Goal: Book appointment/travel/reservation

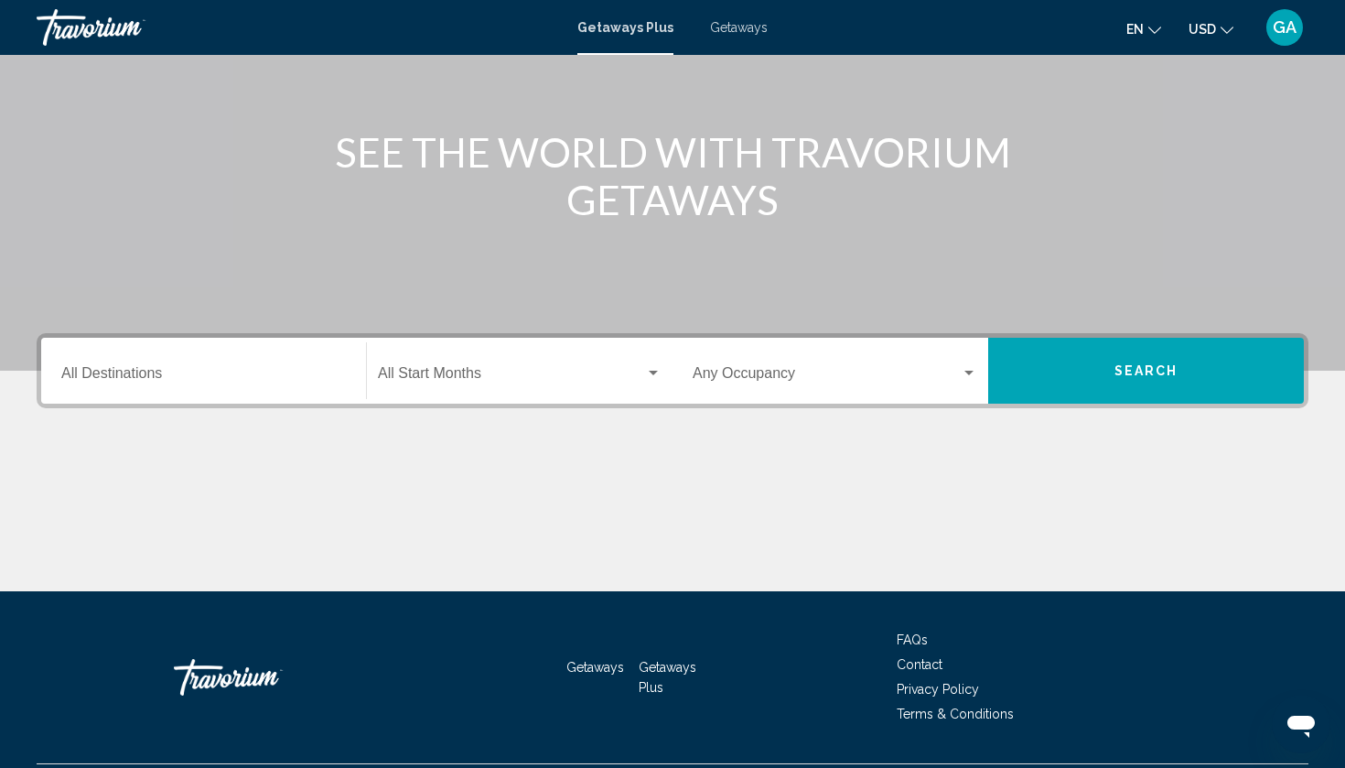
scroll to position [216, 0]
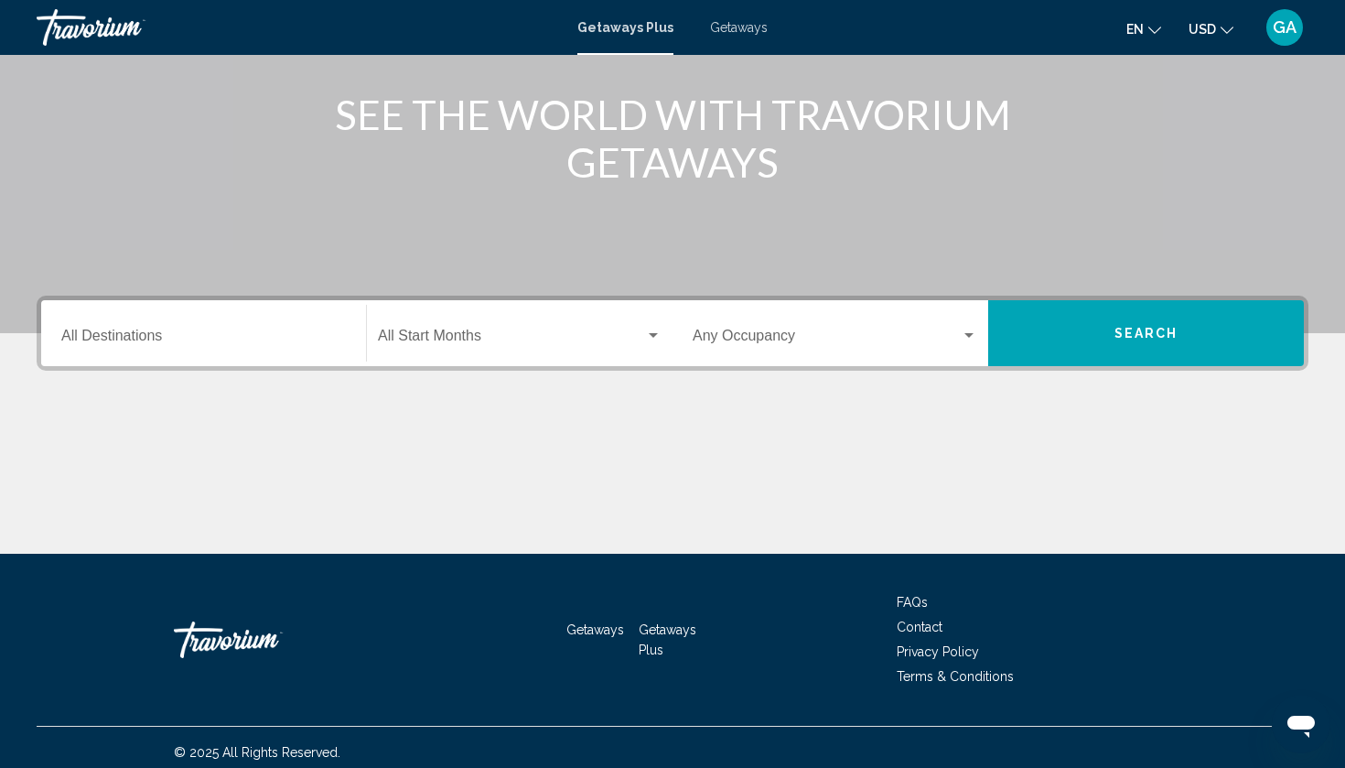
click at [159, 334] on input "Destination All Destinations" at bounding box center [203, 339] width 285 height 16
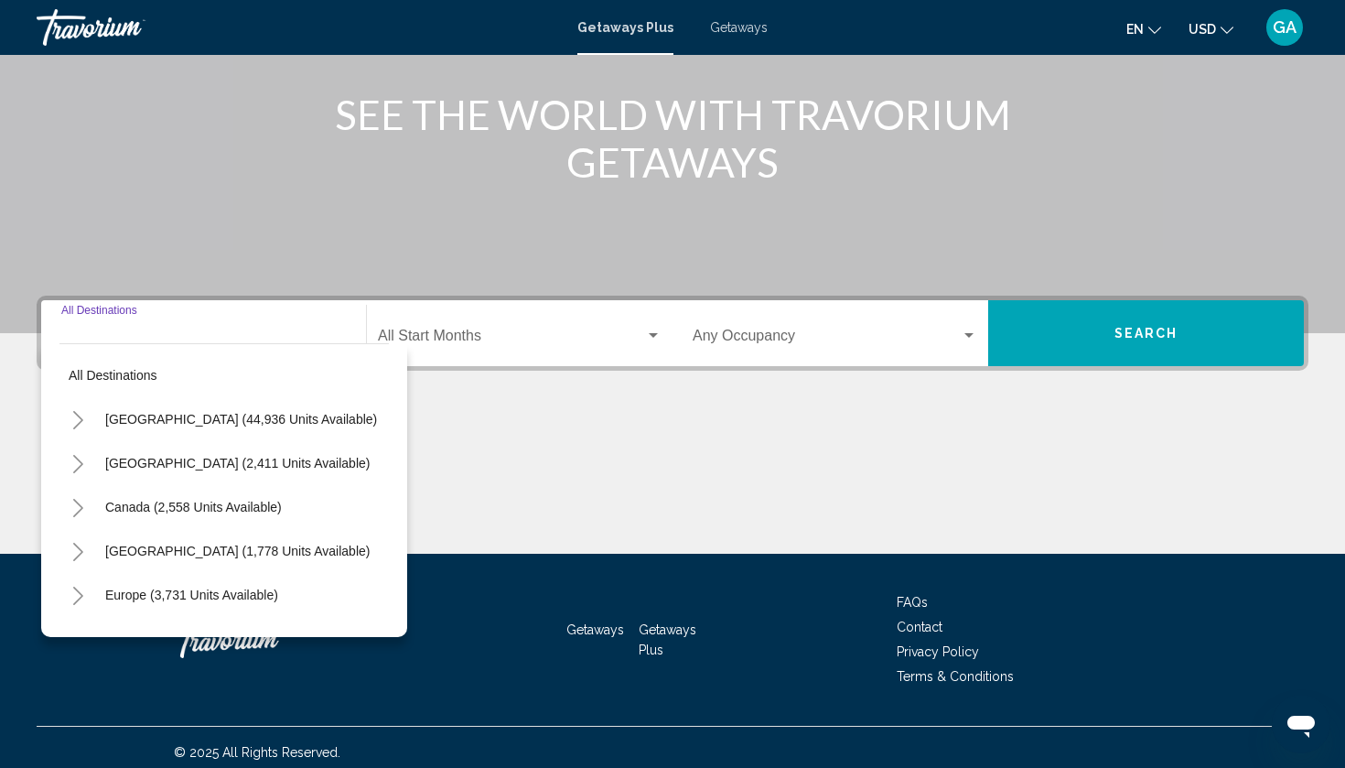
scroll to position [226, 0]
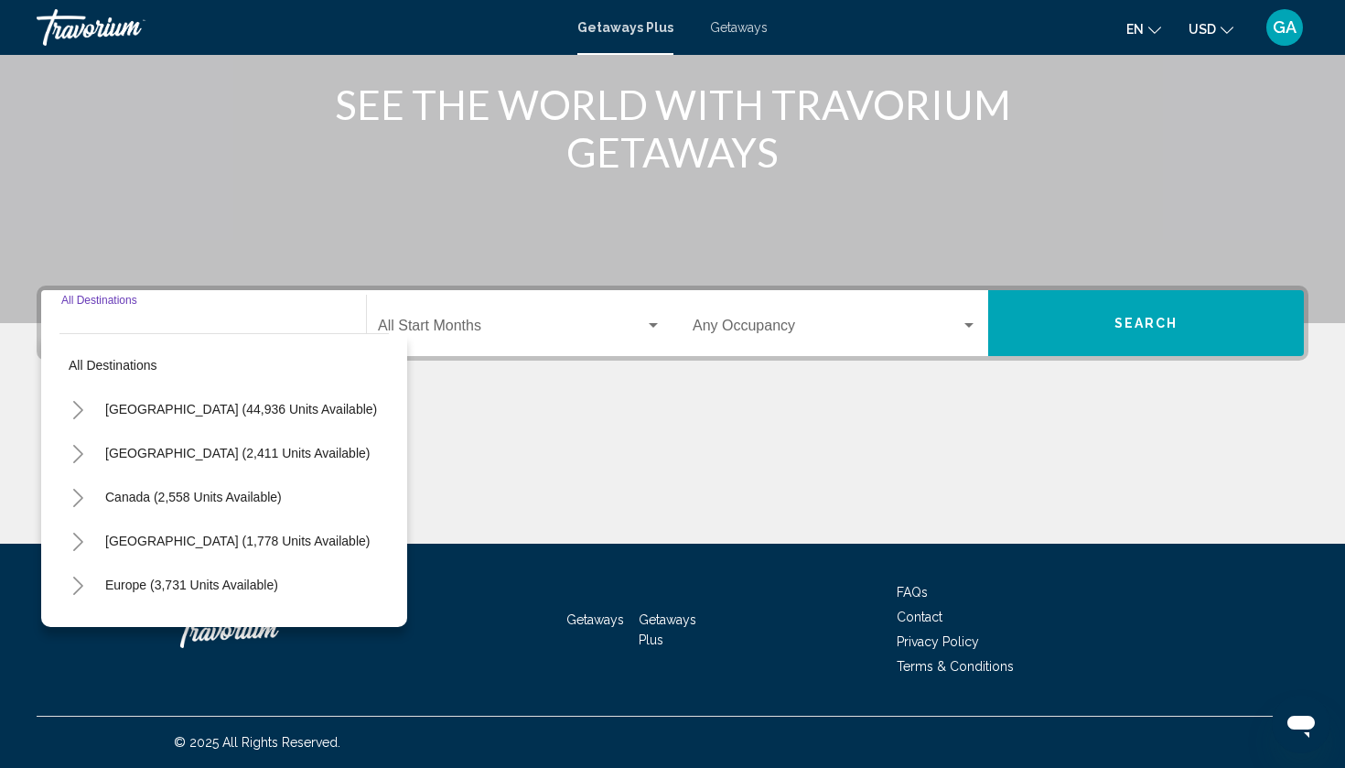
click at [82, 410] on icon "Toggle United States (44,936 units available)" at bounding box center [78, 410] width 10 height 18
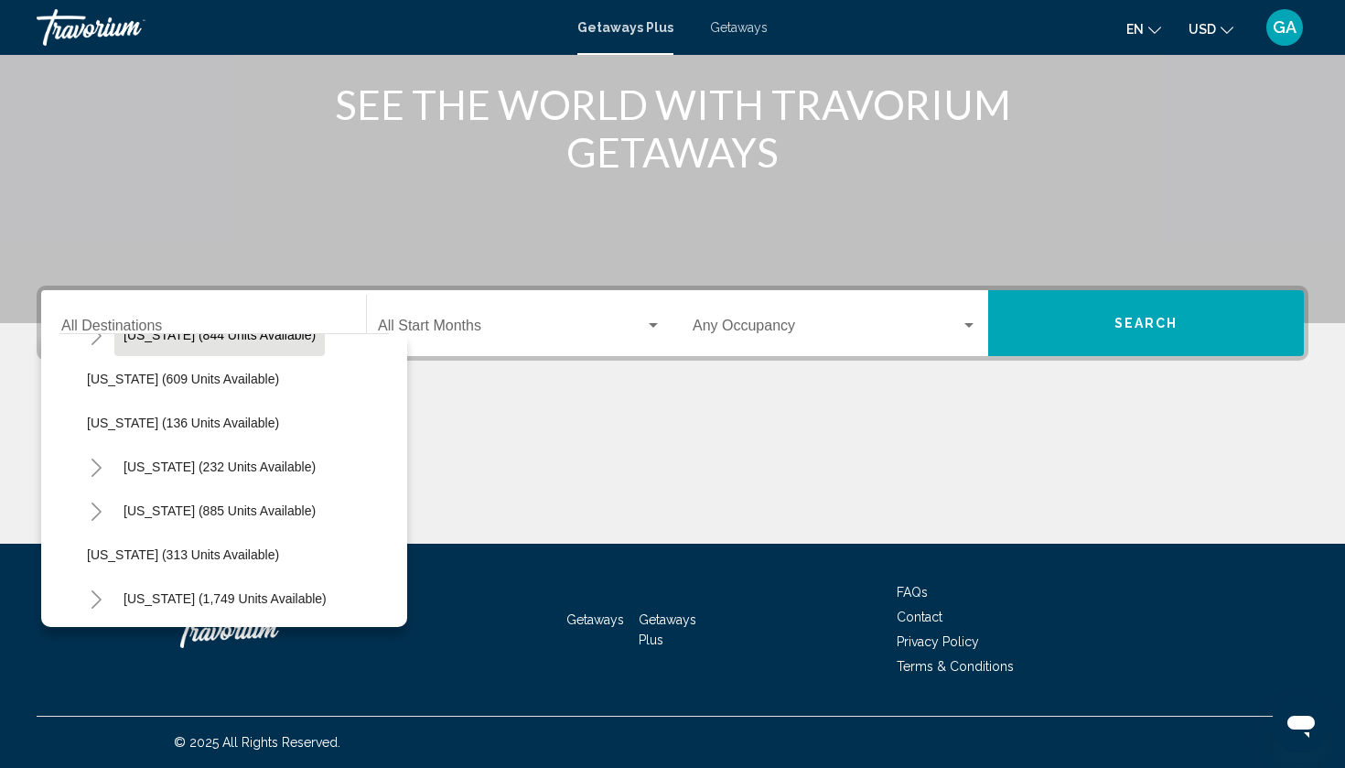
scroll to position [1172, 0]
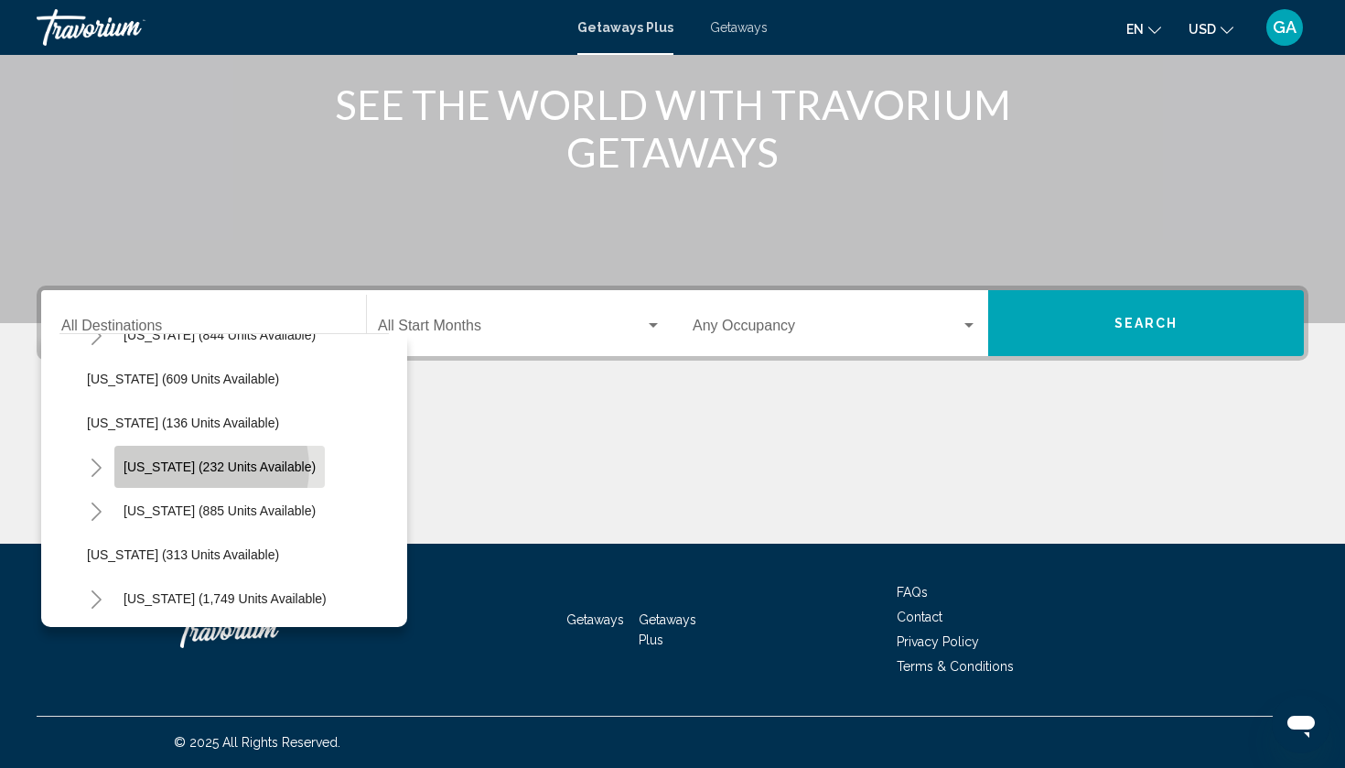
click at [204, 468] on span "[US_STATE] (232 units available)" at bounding box center [220, 466] width 192 height 15
type input "**********"
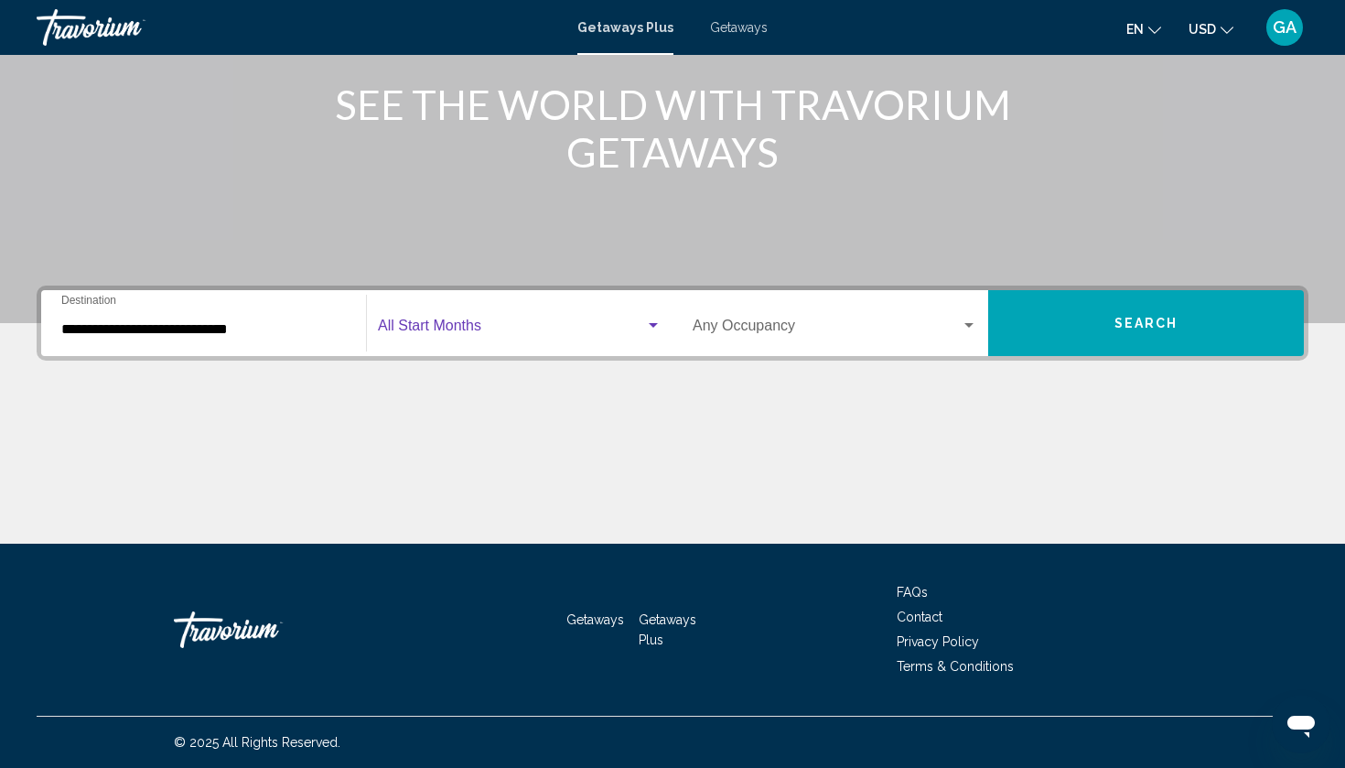
click at [655, 325] on div "Search widget" at bounding box center [653, 325] width 9 height 5
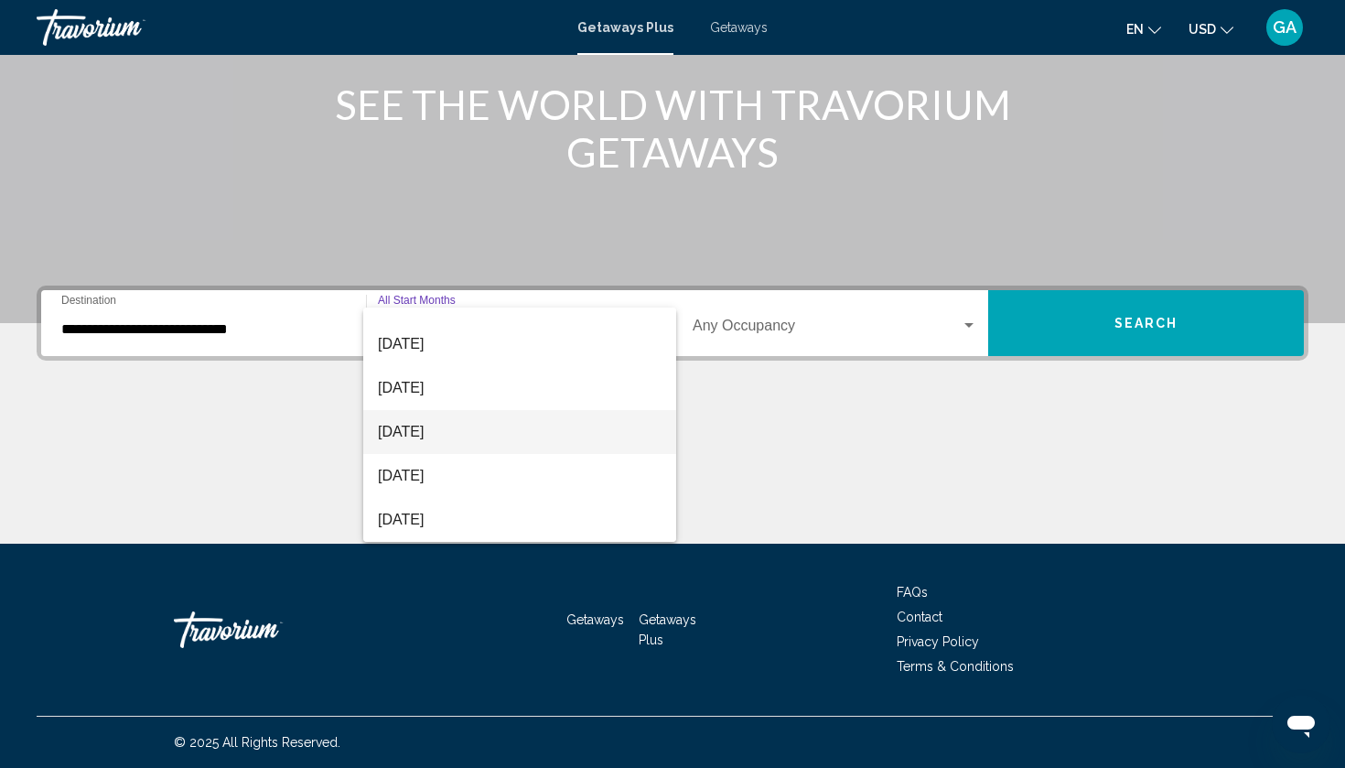
scroll to position [381, 0]
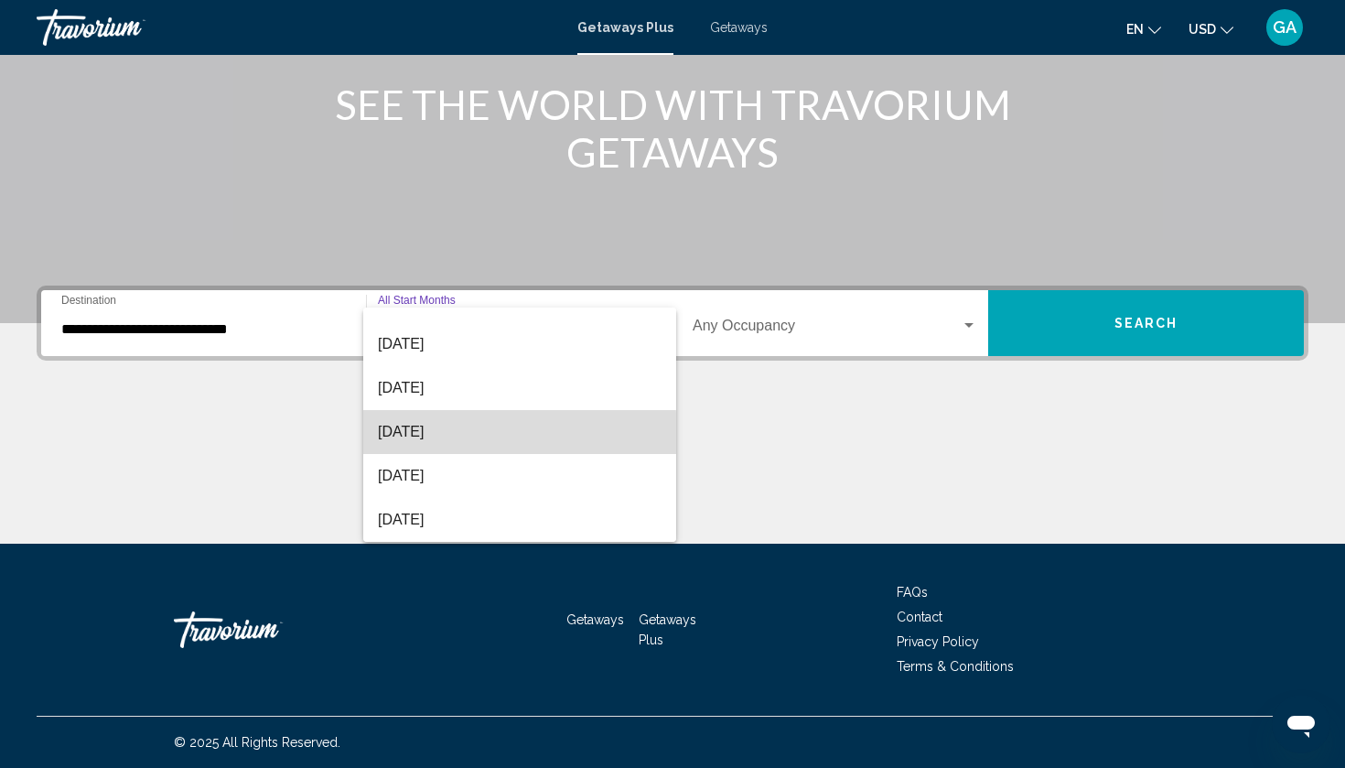
click at [436, 434] on span "[DATE]" at bounding box center [520, 432] width 284 height 44
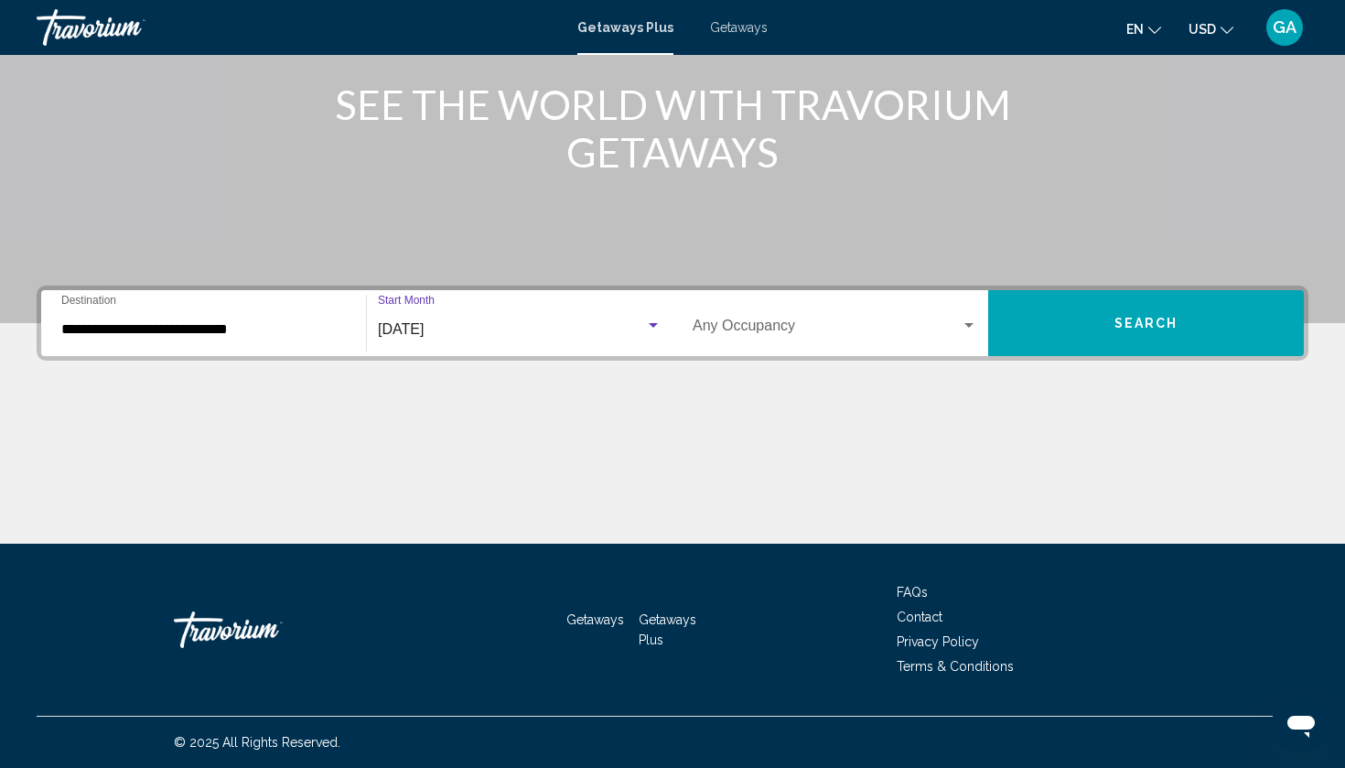
click at [969, 324] on div "Search widget" at bounding box center [968, 325] width 9 height 5
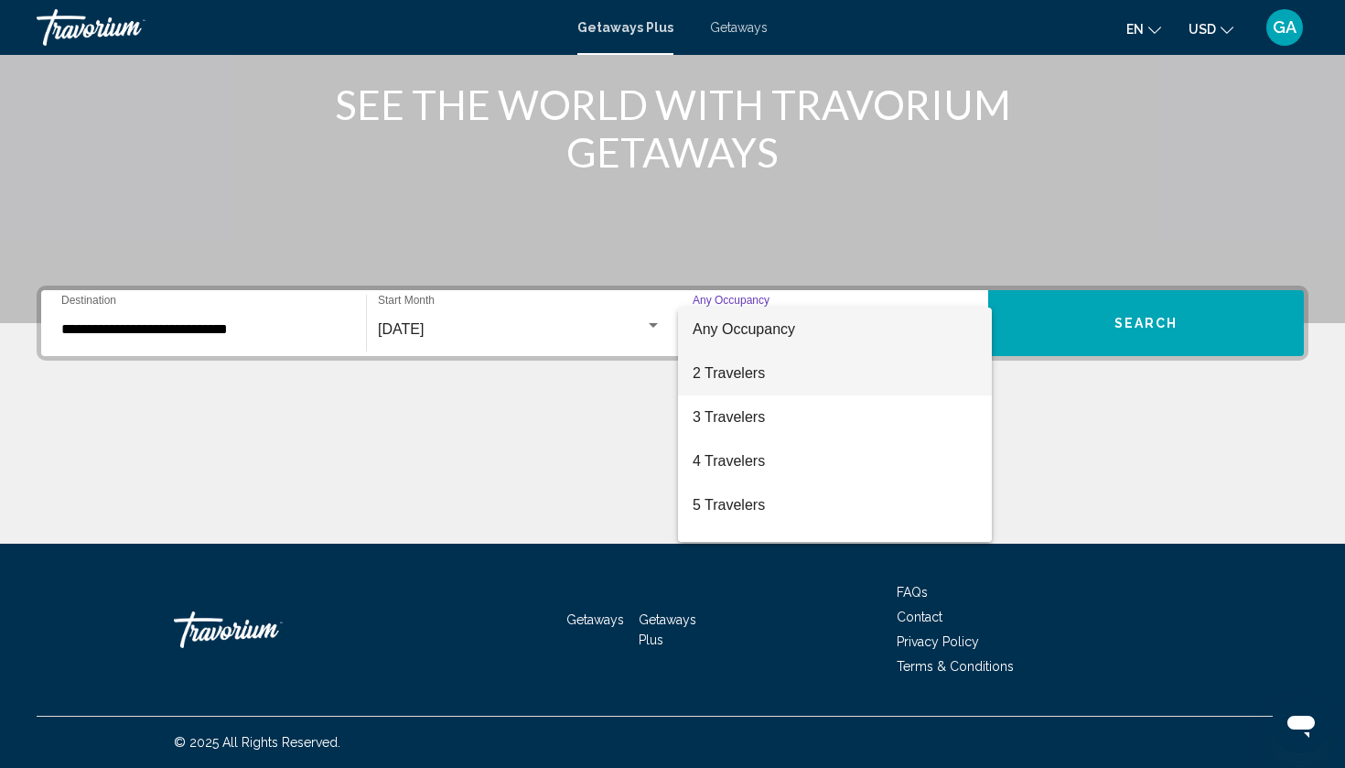
click at [755, 377] on span "2 Travelers" at bounding box center [835, 373] width 285 height 44
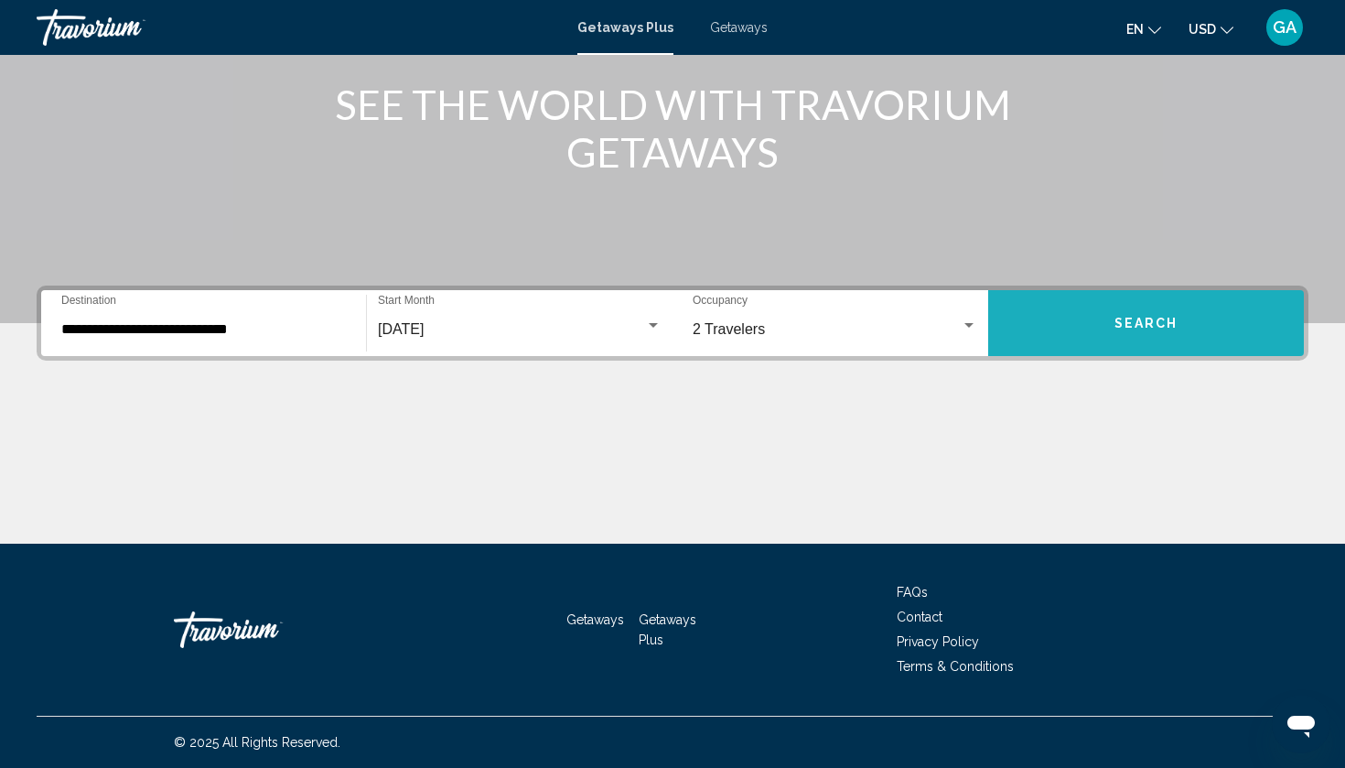
click at [1138, 323] on span "Search" at bounding box center [1146, 324] width 64 height 15
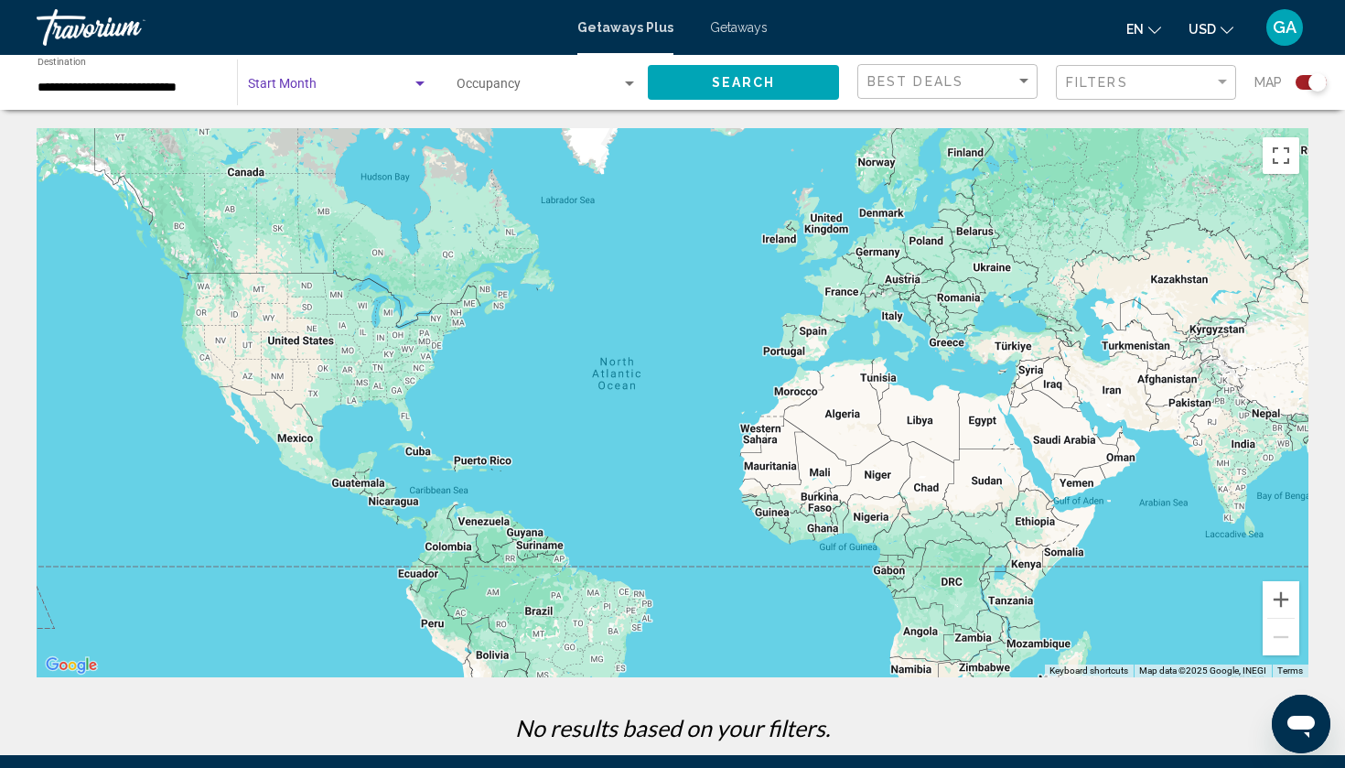
click at [421, 85] on div "Search widget" at bounding box center [419, 83] width 9 height 5
click at [421, 84] on span "All Start Months" at bounding box center [338, 88] width 180 height 38
click at [425, 77] on div "Search widget" at bounding box center [420, 84] width 16 height 15
click at [630, 84] on div at bounding box center [672, 384] width 1345 height 768
click at [630, 82] on div "Search widget" at bounding box center [629, 83] width 9 height 5
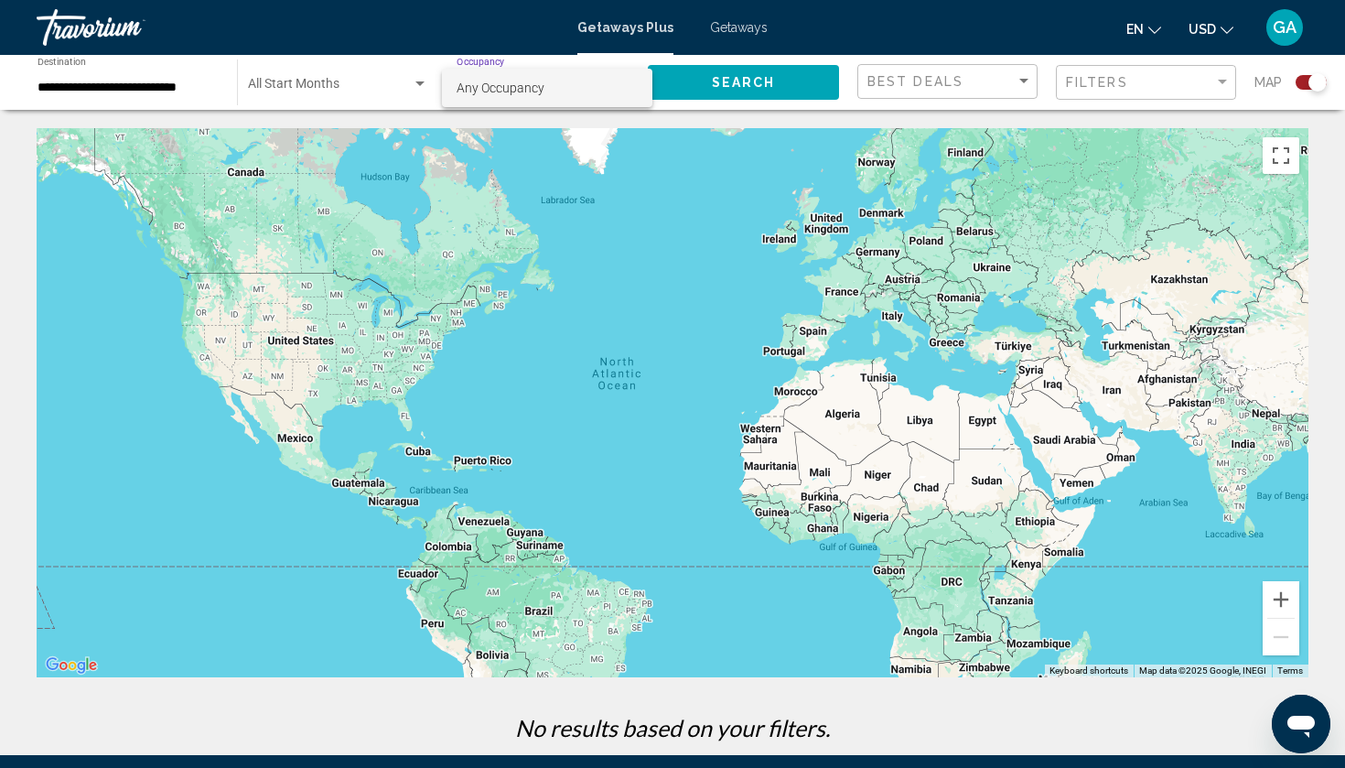
click at [761, 78] on div at bounding box center [672, 384] width 1345 height 768
click at [726, 29] on span "Getaways" at bounding box center [739, 27] width 58 height 15
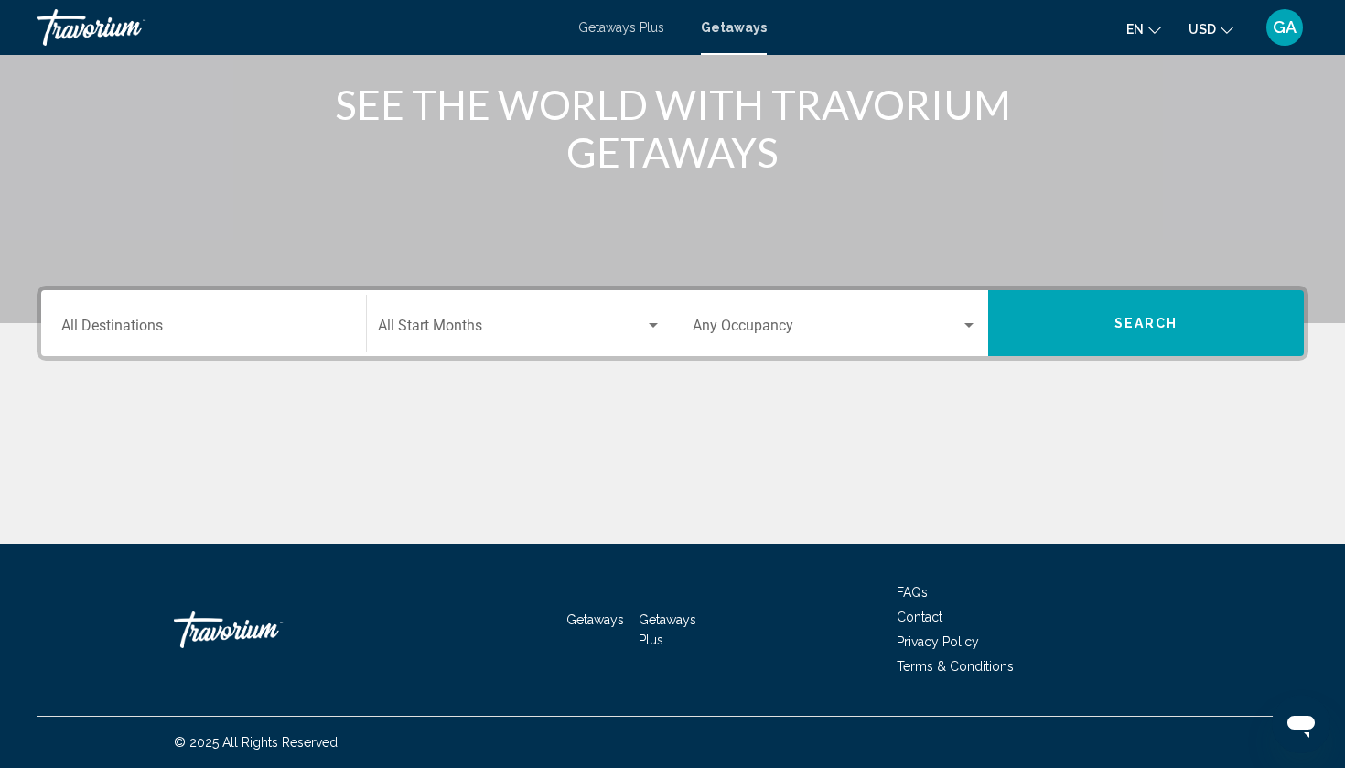
scroll to position [226, 0]
click at [155, 327] on input "Destination All Destinations" at bounding box center [203, 329] width 285 height 16
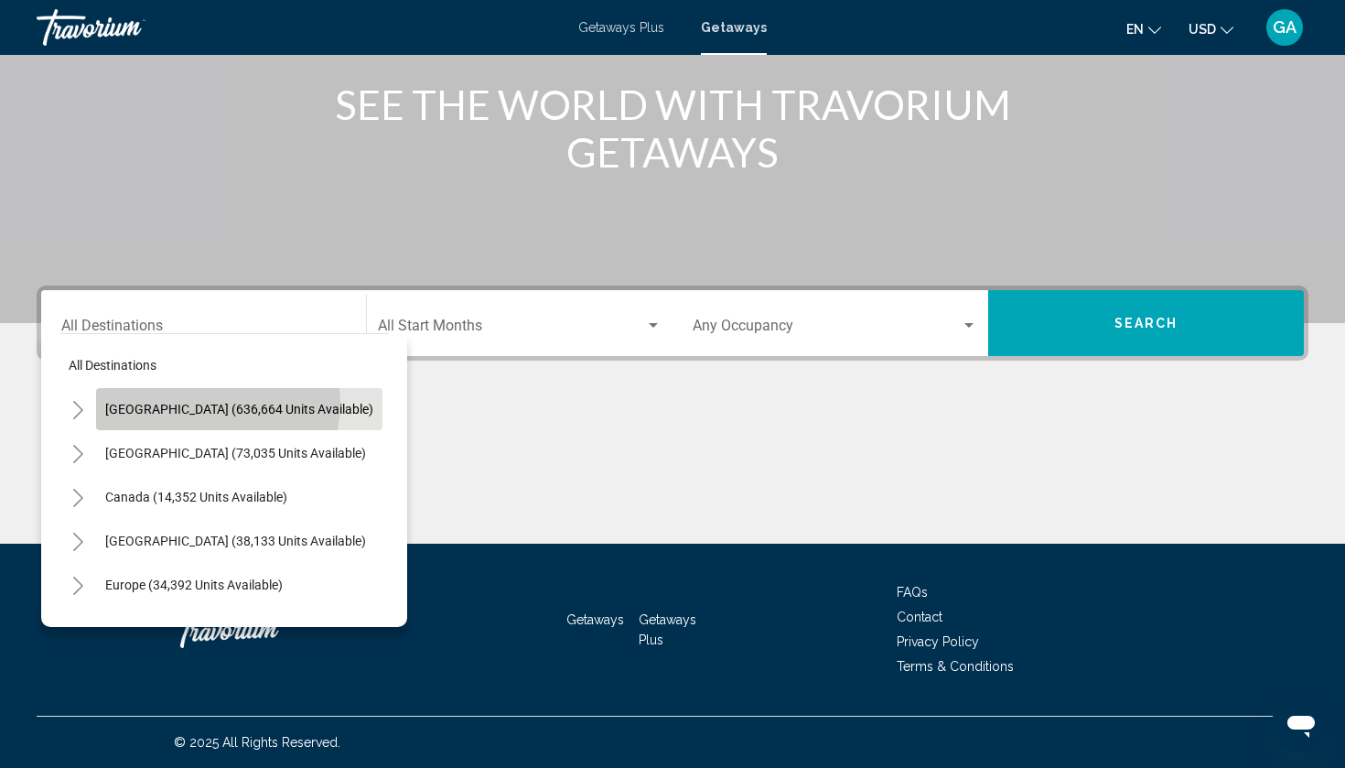
click at [217, 403] on span "[GEOGRAPHIC_DATA] (636,664 units available)" at bounding box center [239, 409] width 268 height 15
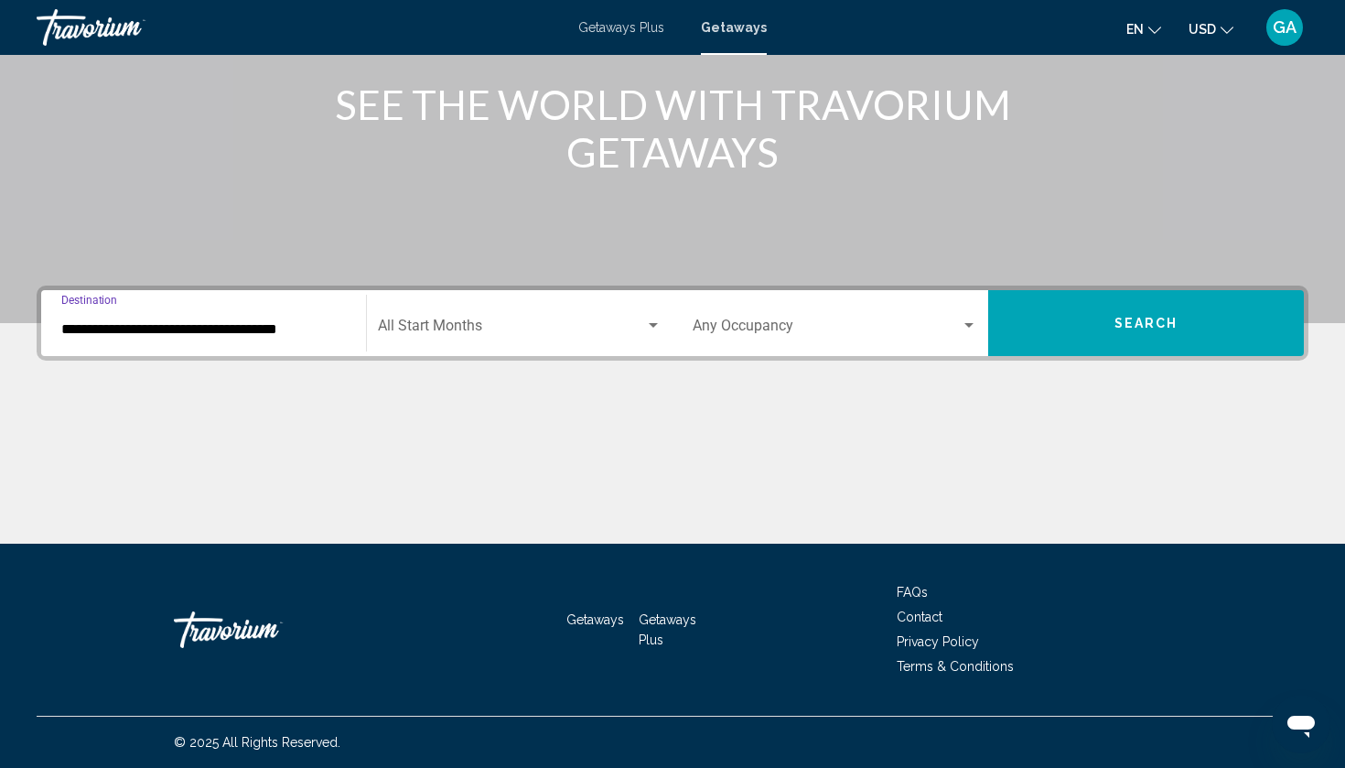
click at [179, 328] on input "**********" at bounding box center [203, 329] width 285 height 16
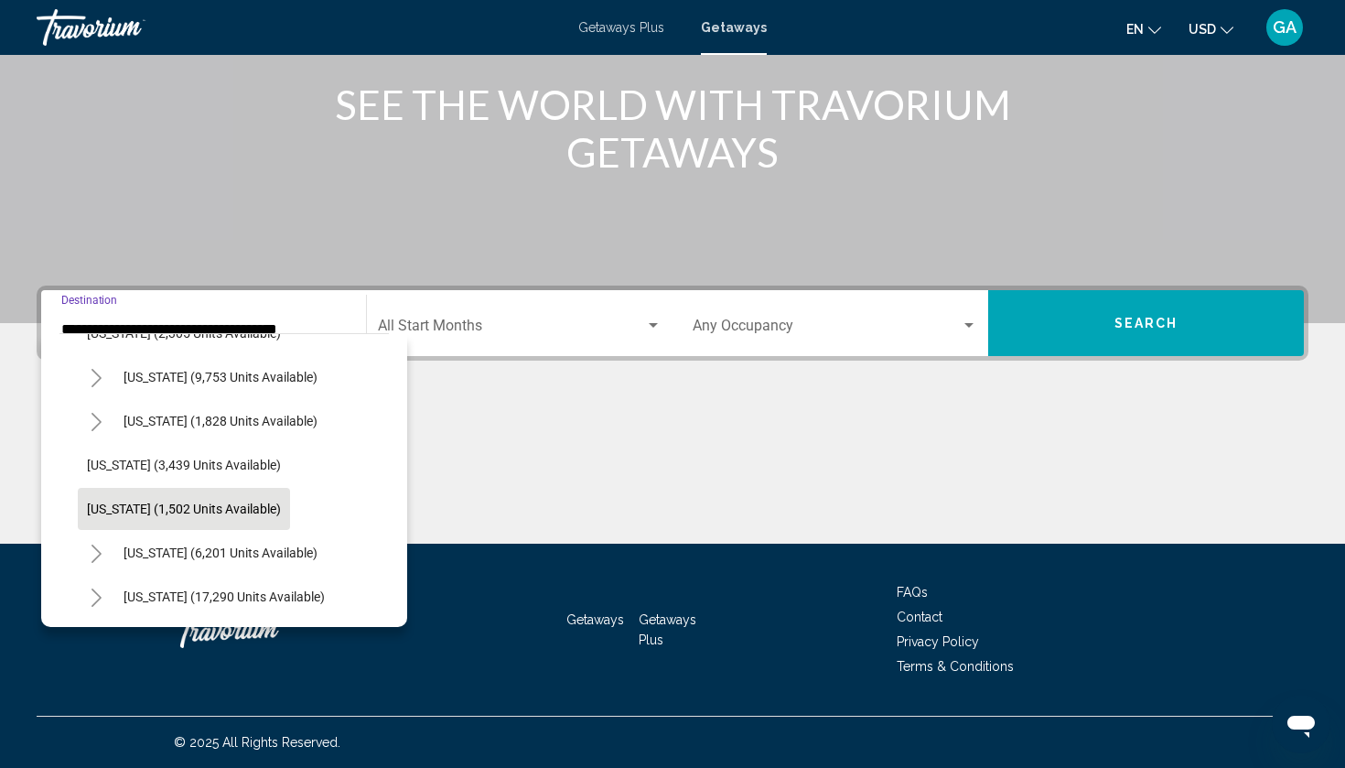
scroll to position [1171, 0]
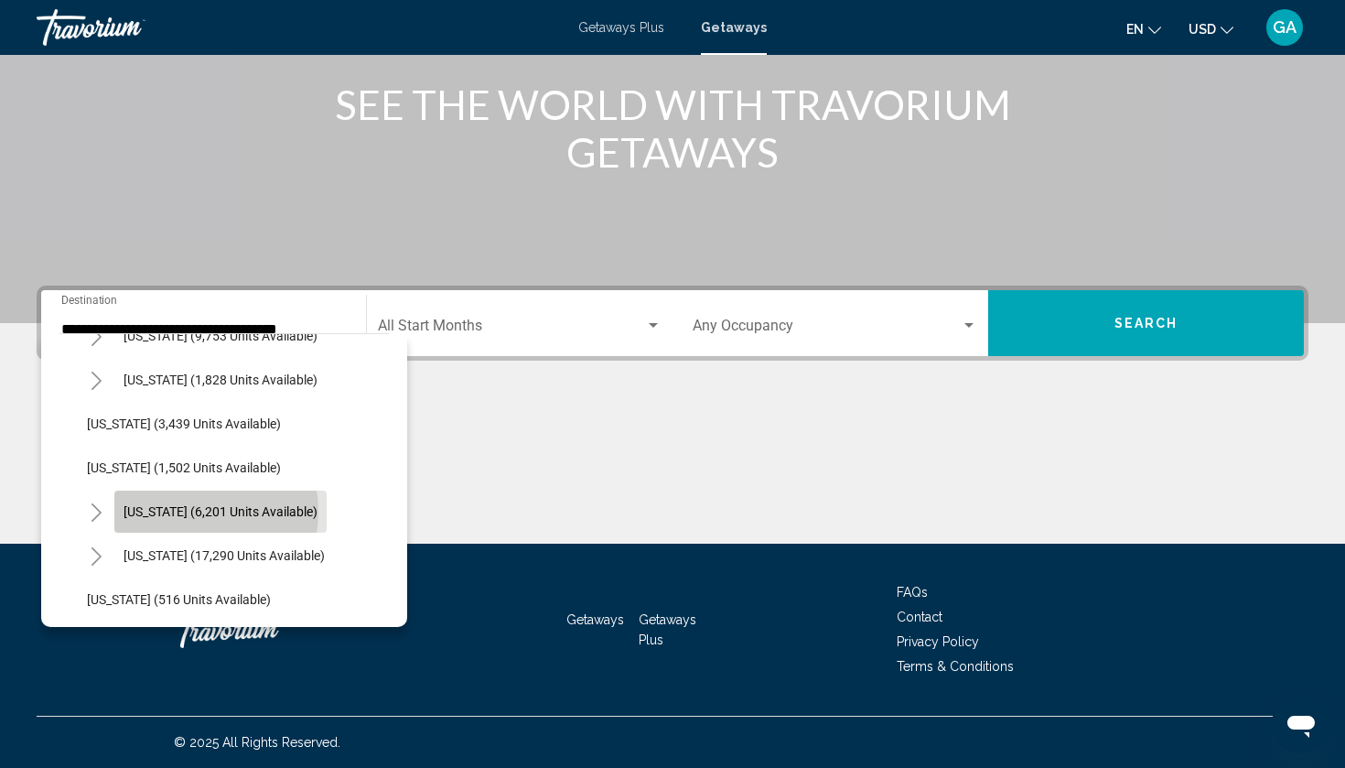
click at [179, 511] on span "[US_STATE] (6,201 units available)" at bounding box center [221, 511] width 194 height 15
type input "**********"
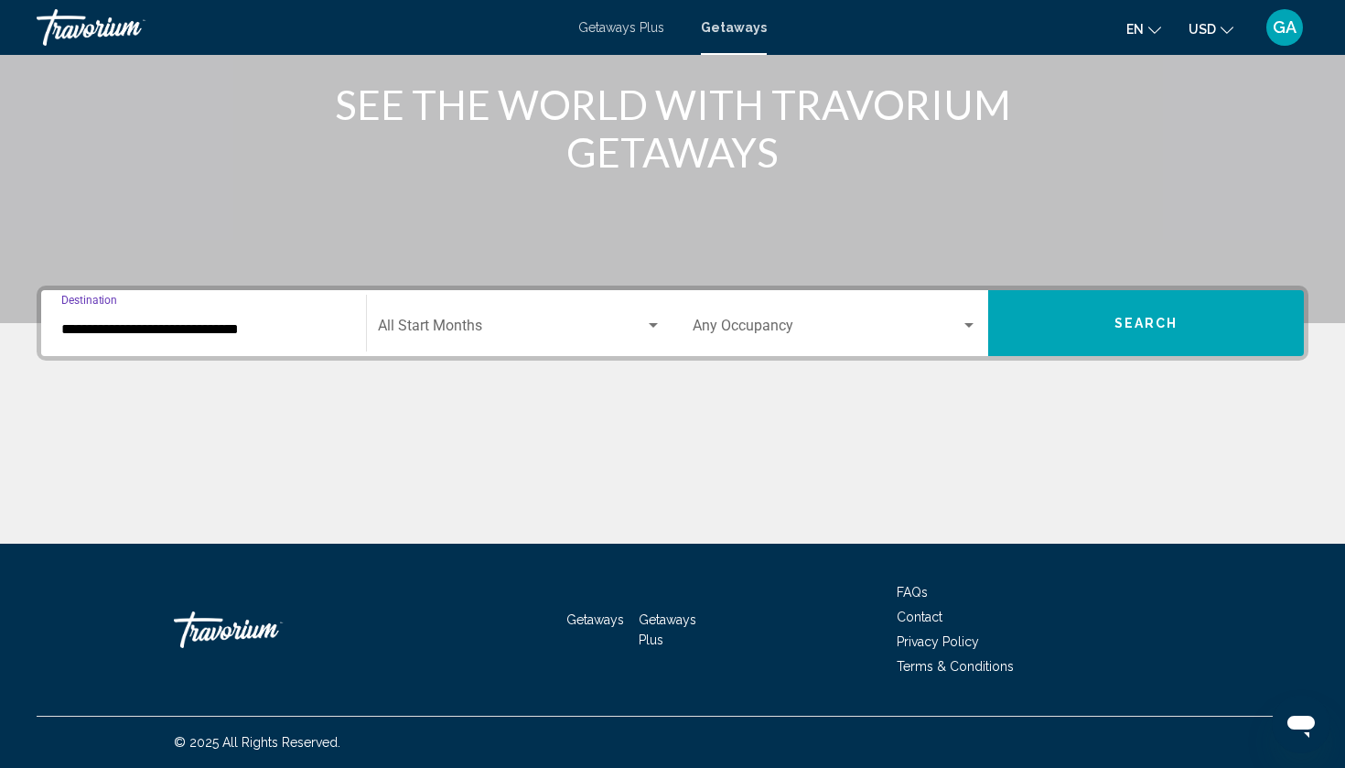
click at [492, 328] on span "Search widget" at bounding box center [511, 329] width 267 height 16
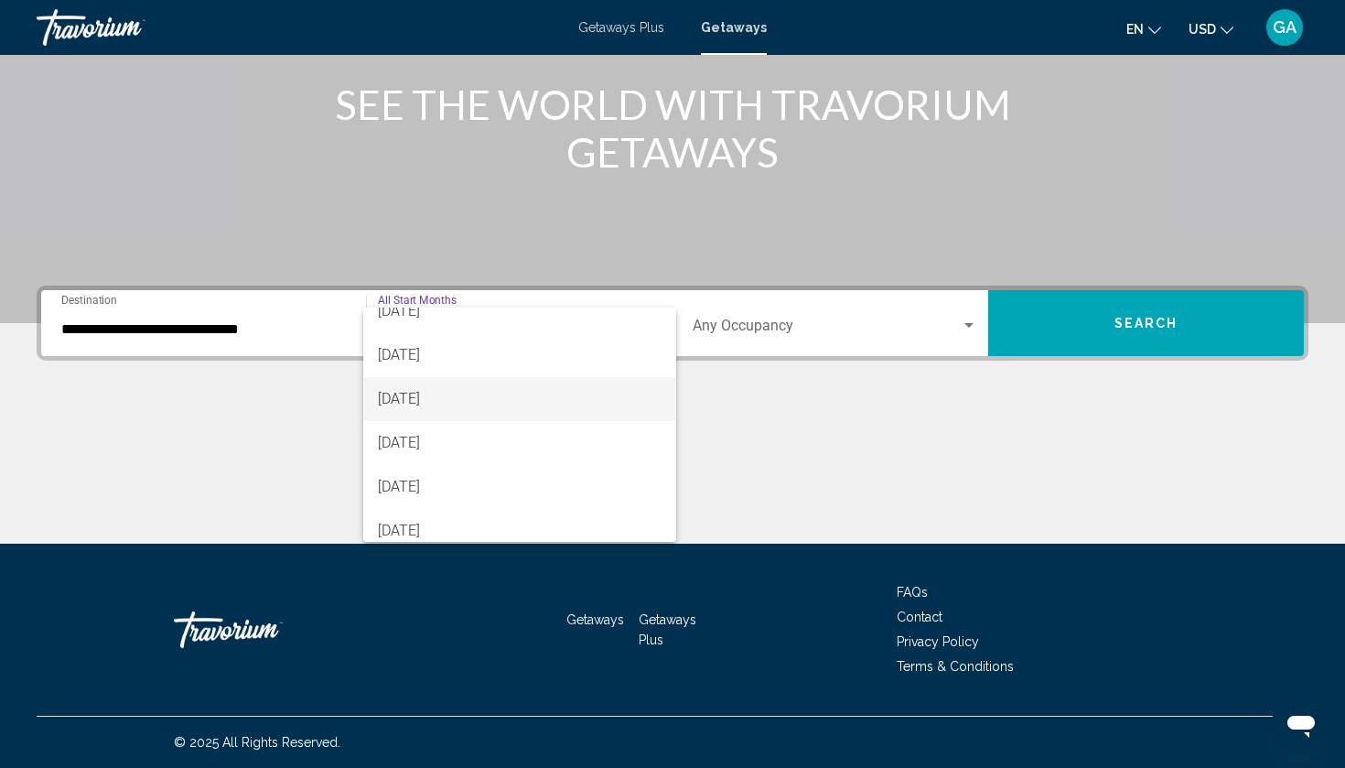
scroll to position [283, 0]
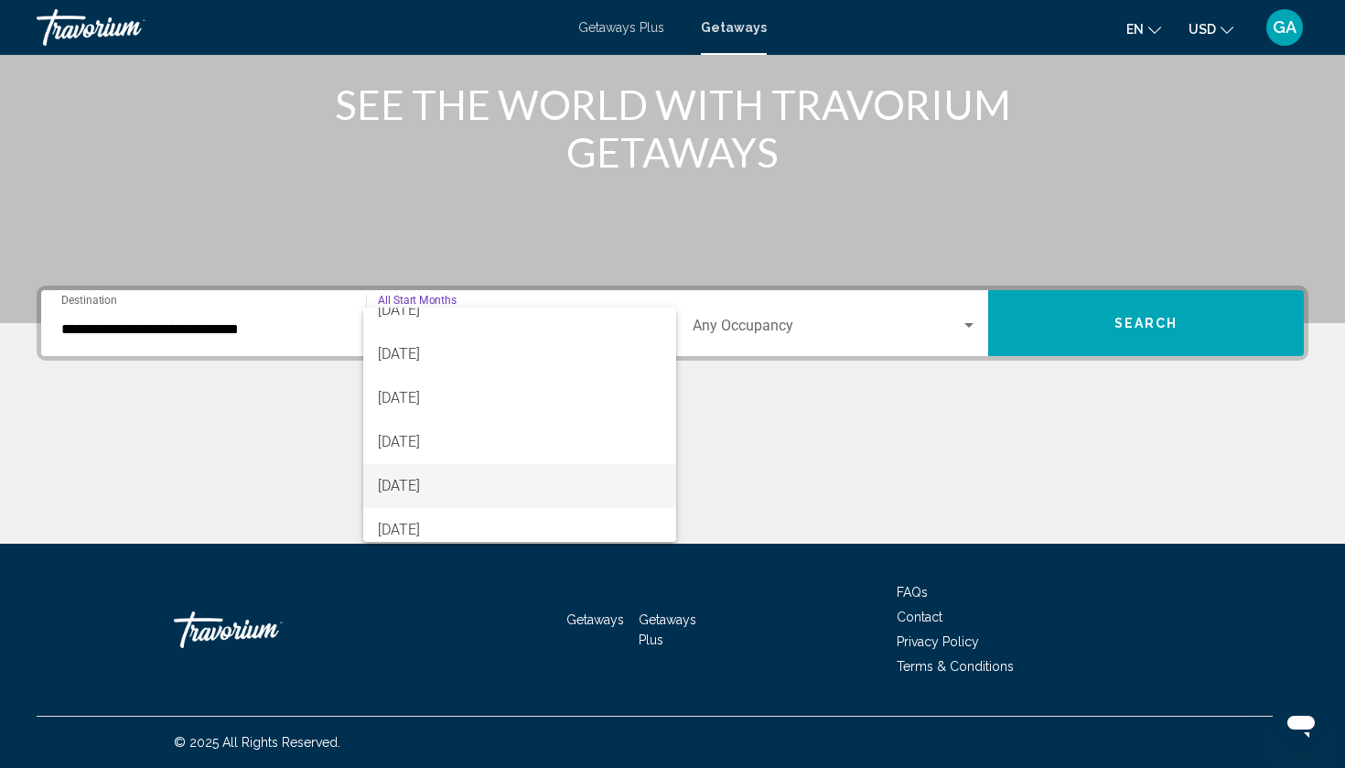
click at [427, 485] on span "[DATE]" at bounding box center [520, 486] width 284 height 44
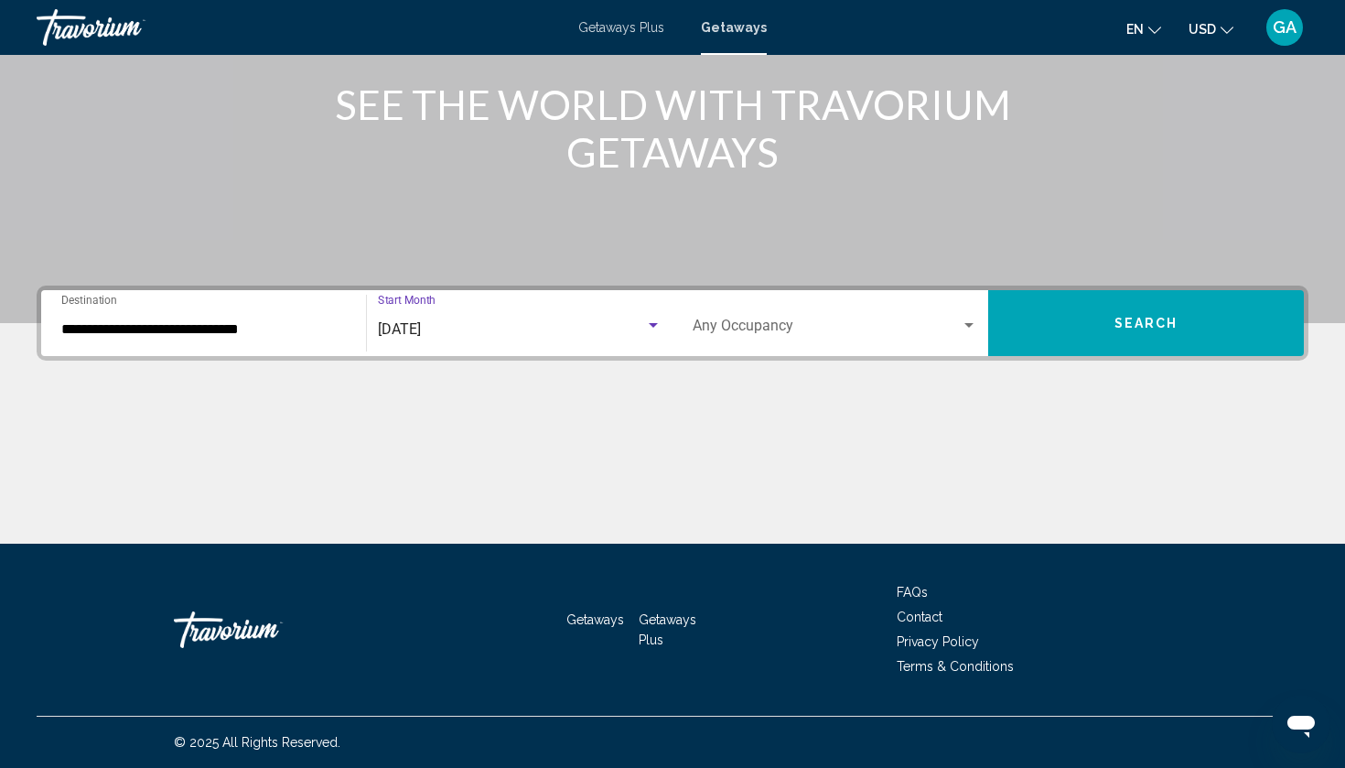
click at [653, 326] on div "Search widget" at bounding box center [653, 325] width 9 height 5
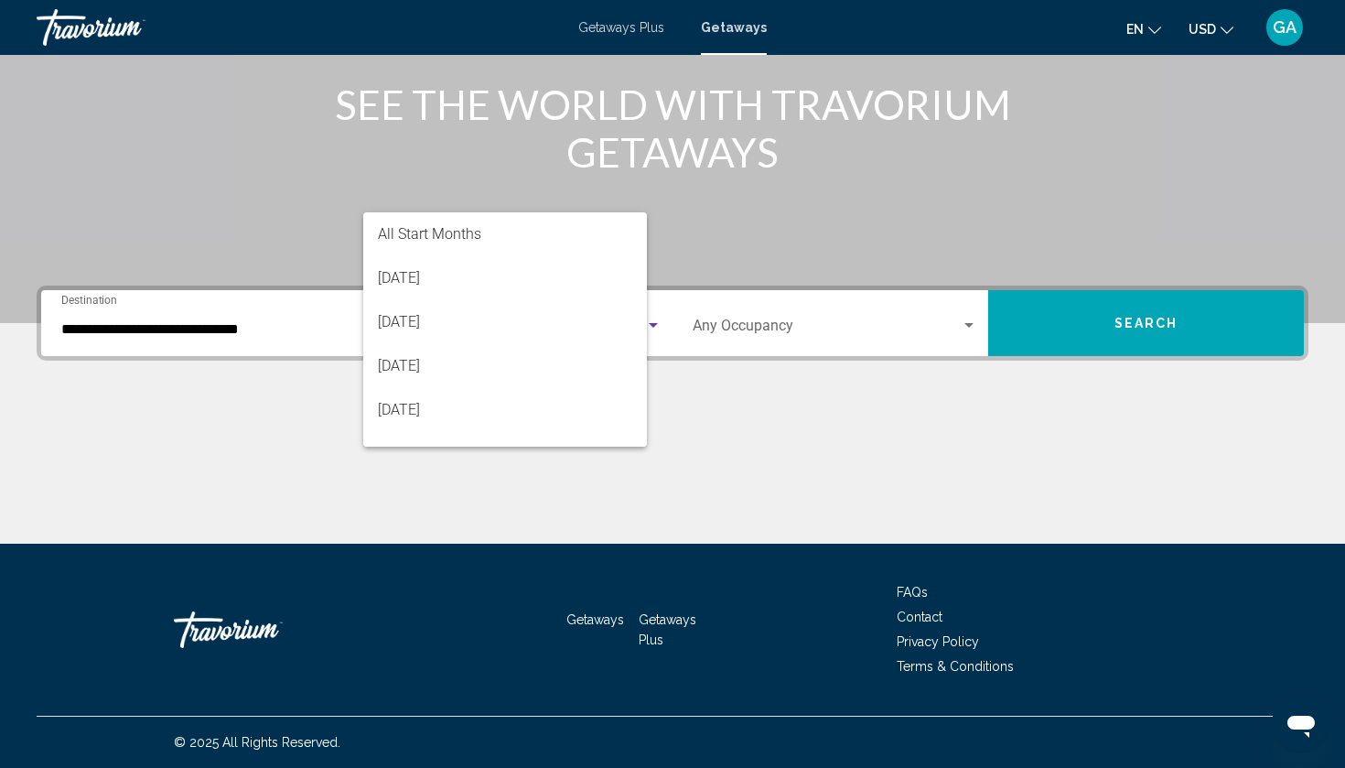
scroll to position [344, 0]
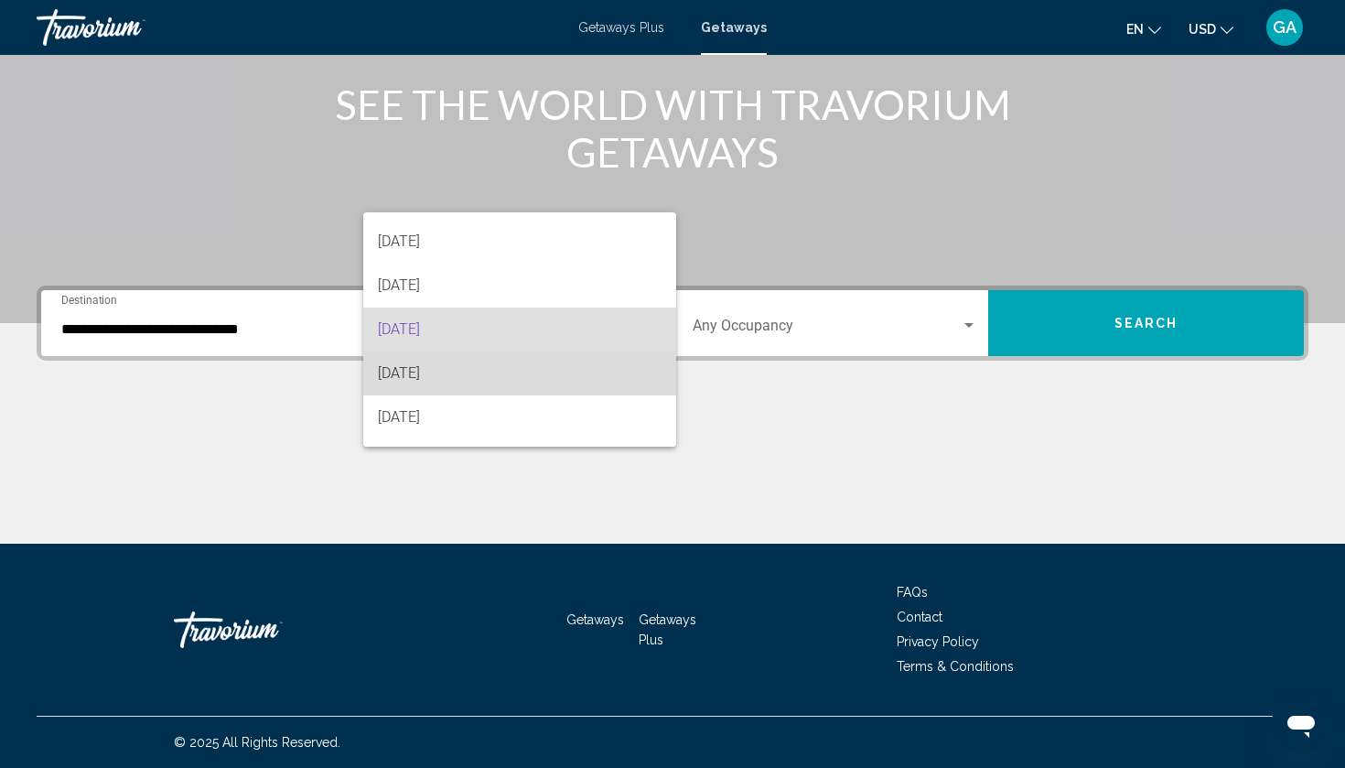
click at [436, 379] on span "[DATE]" at bounding box center [520, 373] width 284 height 44
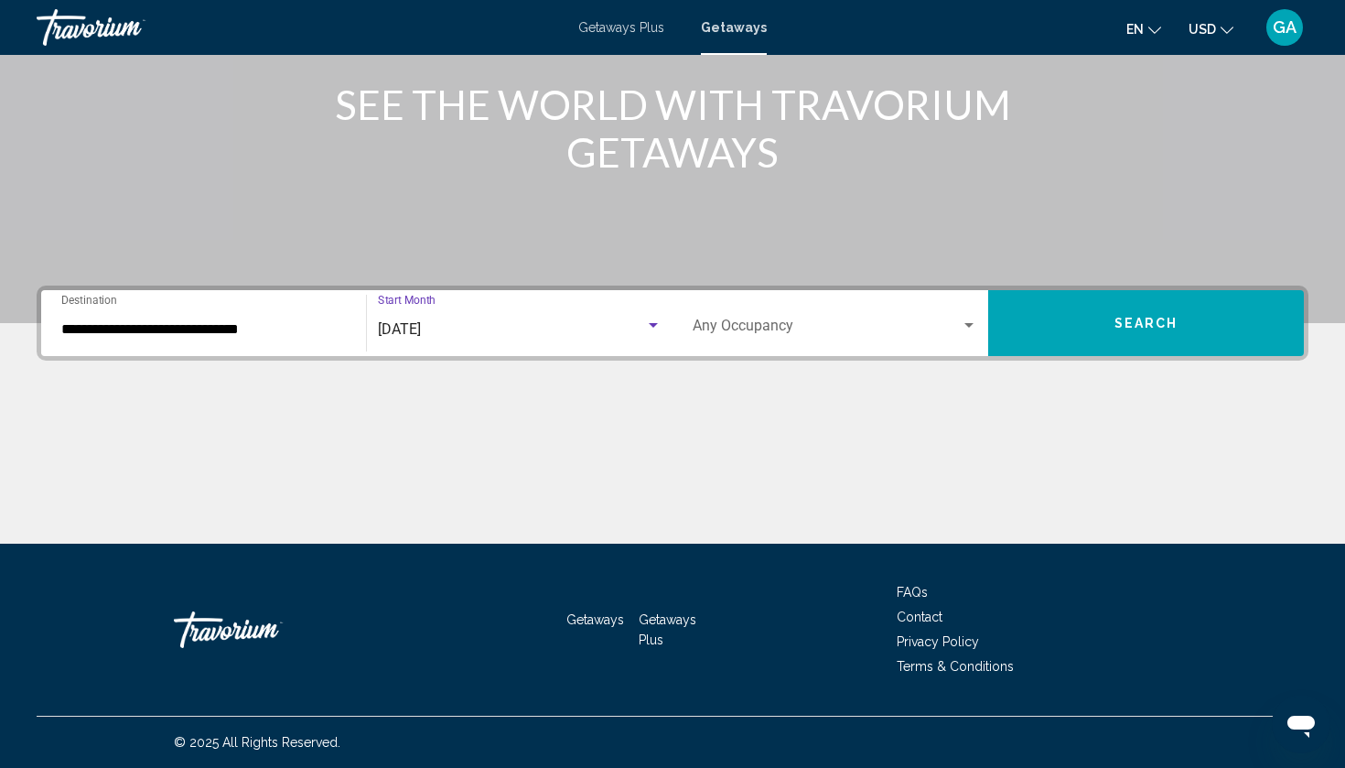
click at [973, 323] on div "Search widget" at bounding box center [969, 325] width 16 height 15
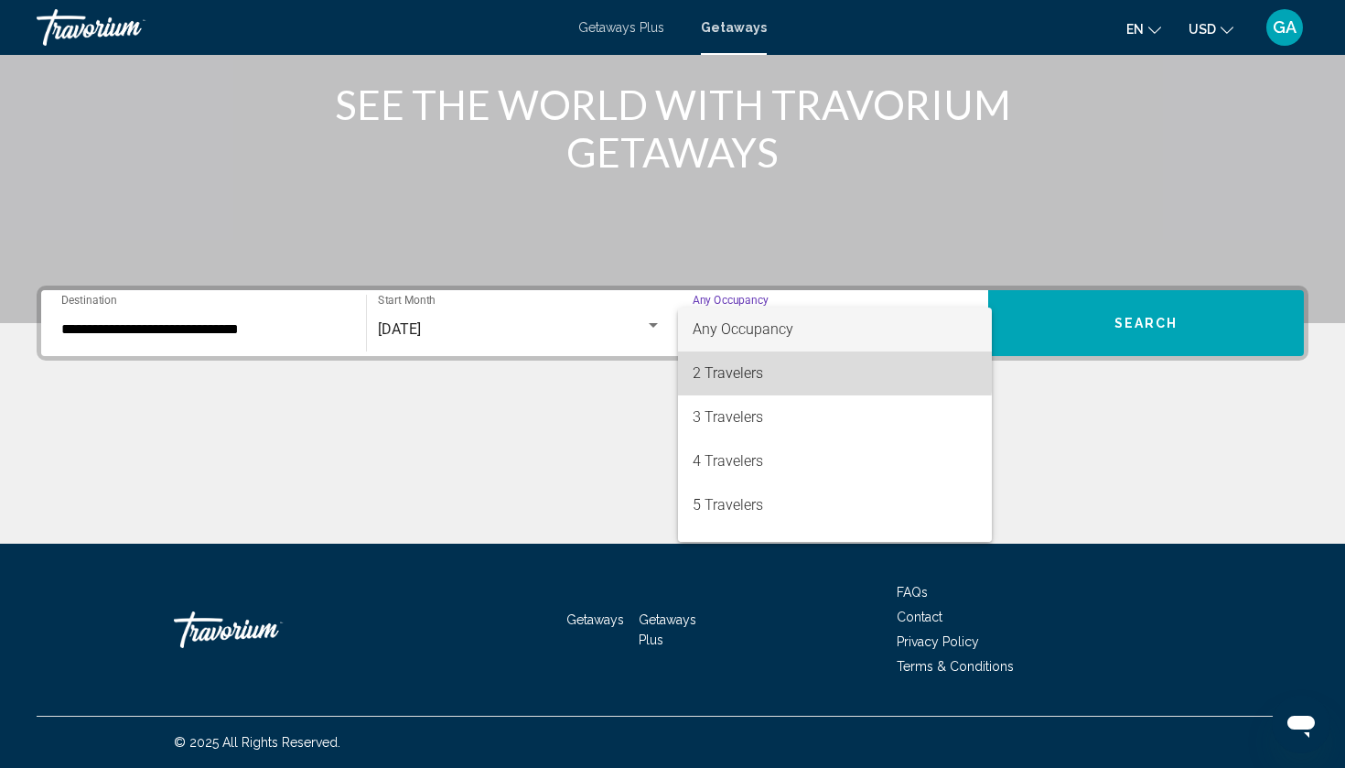
click at [785, 371] on span "2 Travelers" at bounding box center [835, 373] width 285 height 44
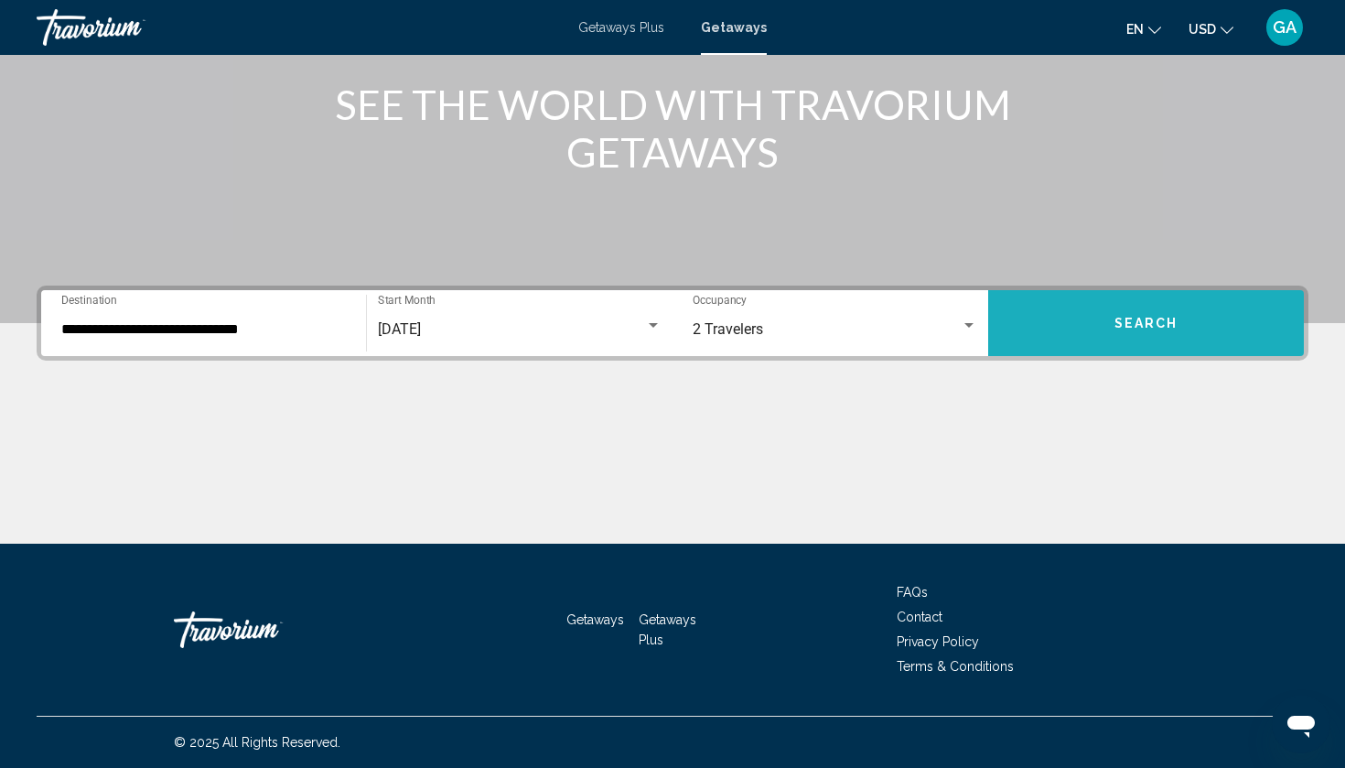
click at [1126, 320] on span "Search" at bounding box center [1146, 324] width 64 height 15
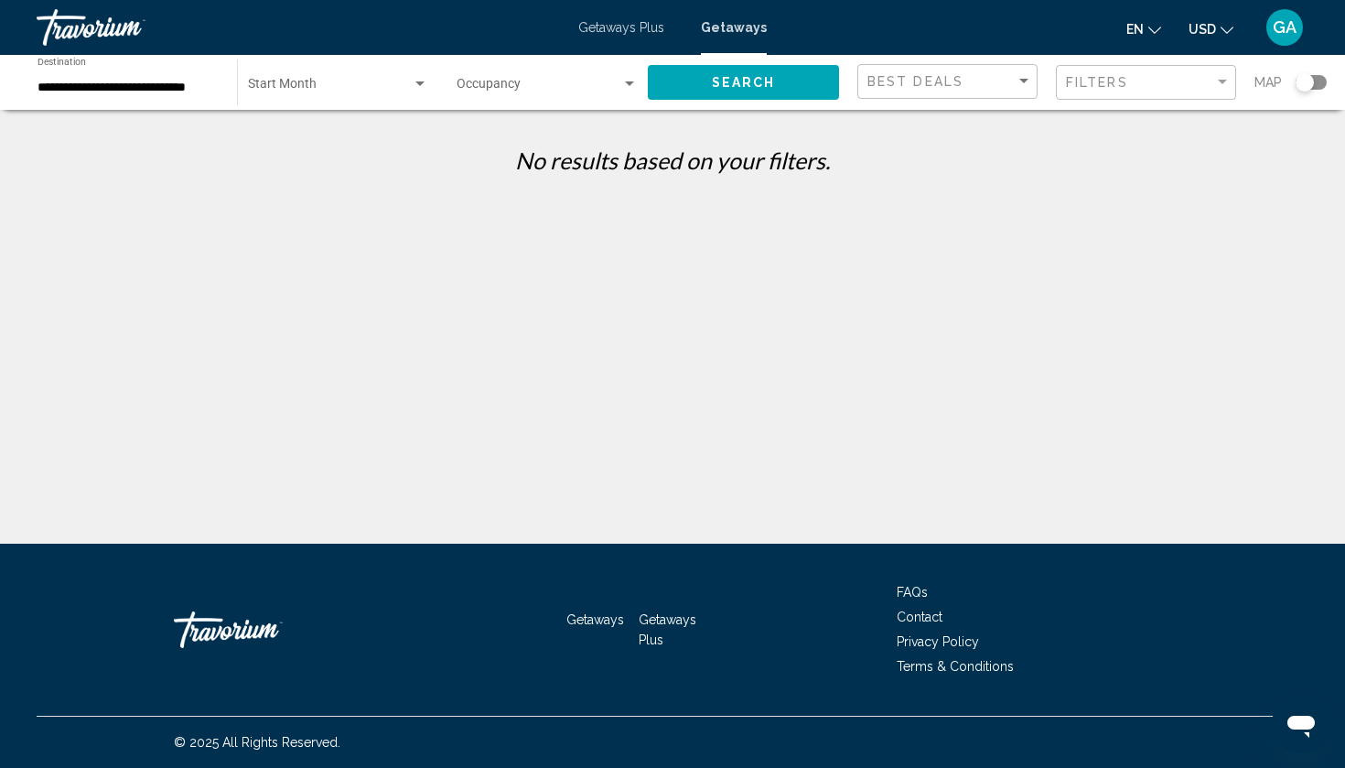
click at [419, 85] on div "Search widget" at bounding box center [419, 83] width 9 height 5
click at [330, 91] on span "All Start Months" at bounding box center [293, 88] width 91 height 15
click at [739, 78] on span "Search" at bounding box center [744, 83] width 64 height 15
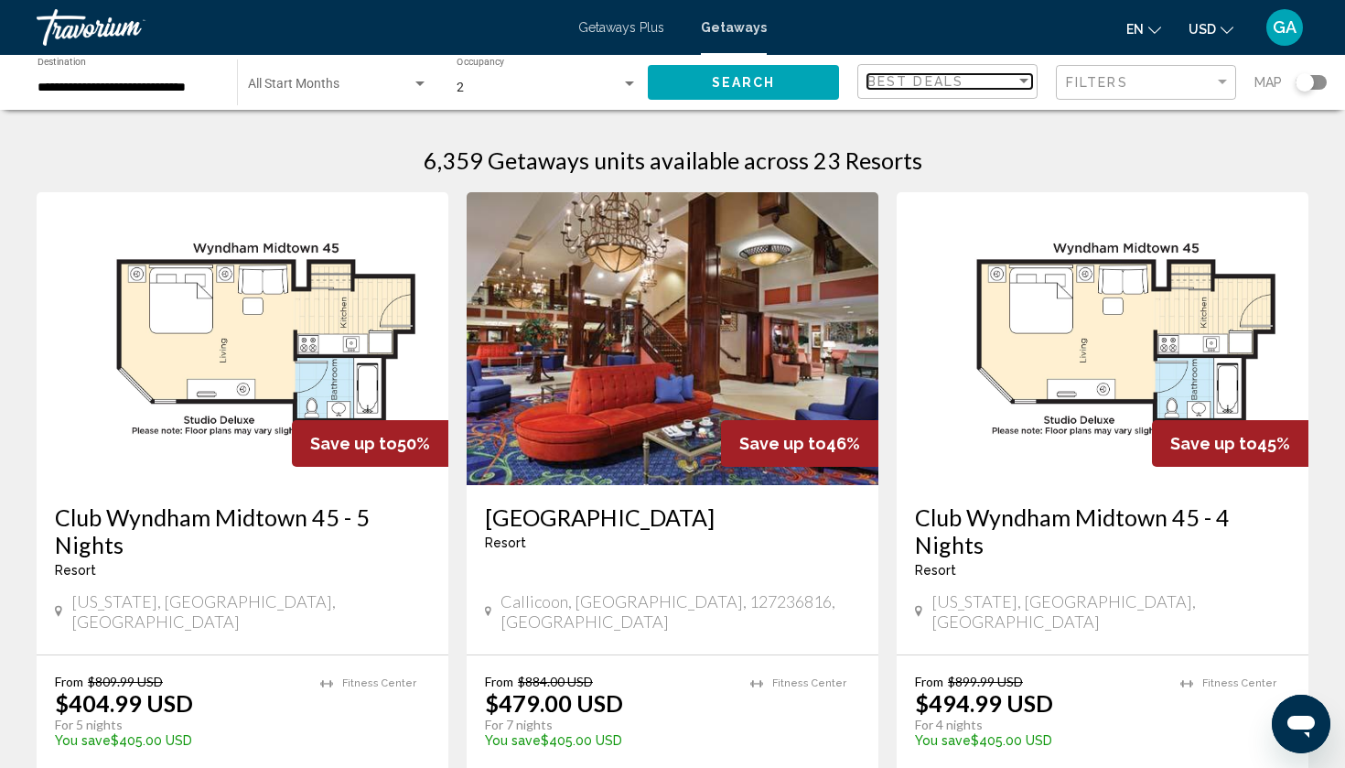
click at [1023, 81] on div "Sort by" at bounding box center [1023, 81] width 9 height 5
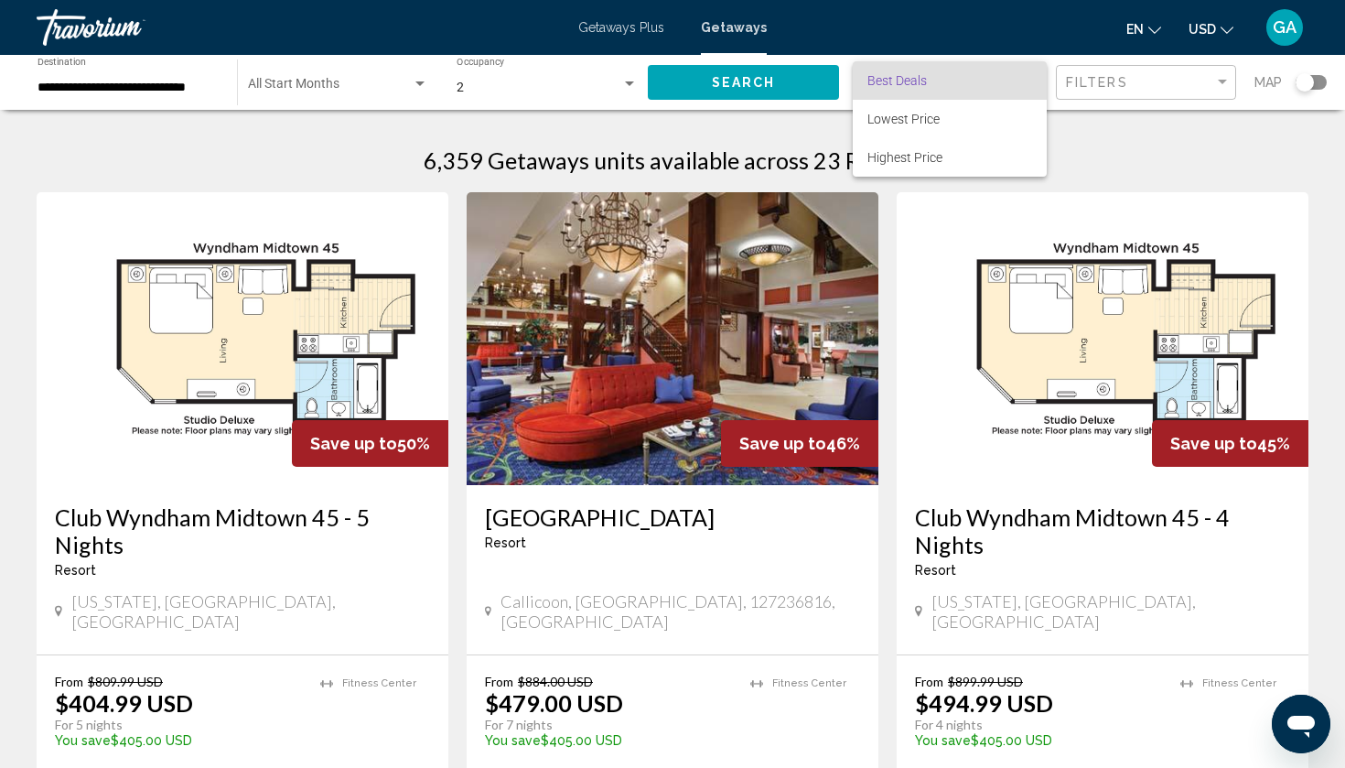
click at [1221, 80] on div at bounding box center [672, 384] width 1345 height 768
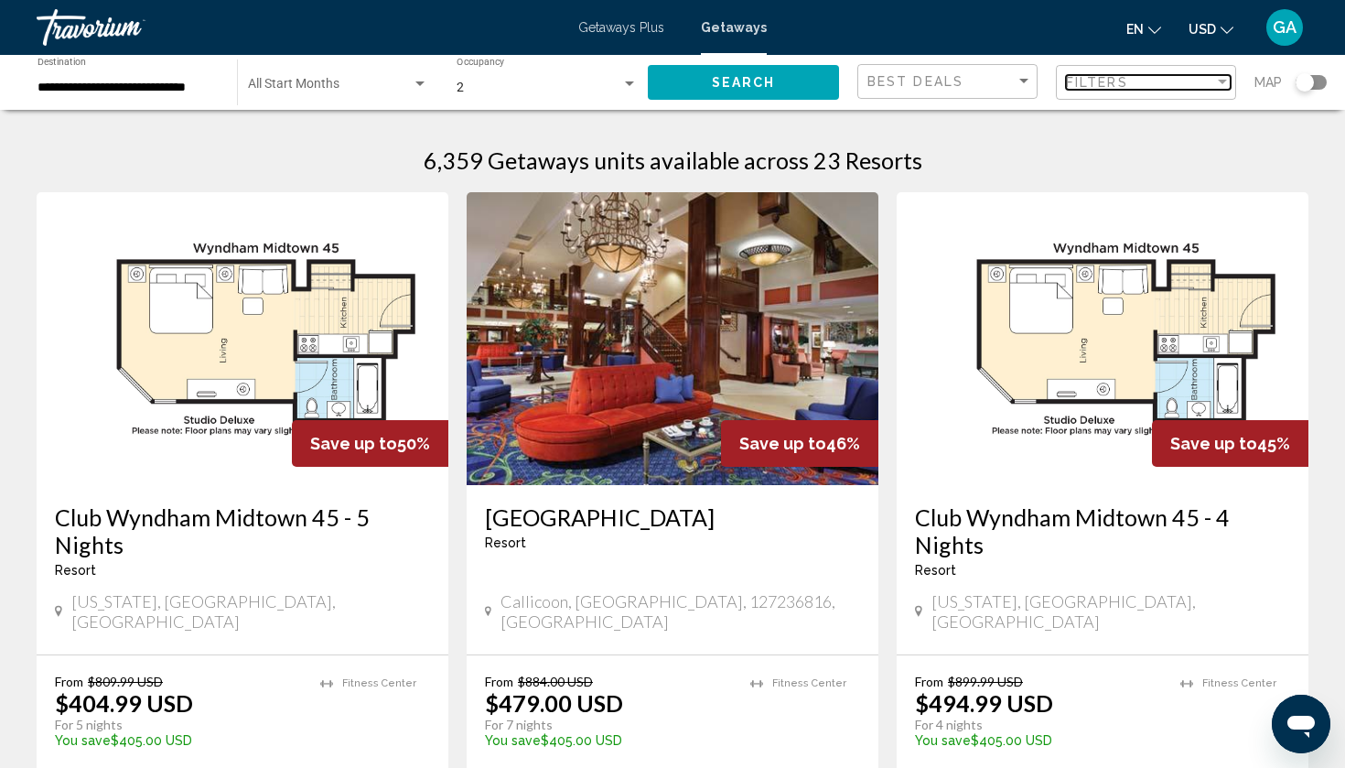
click at [1221, 81] on div "Filter" at bounding box center [1222, 82] width 9 height 5
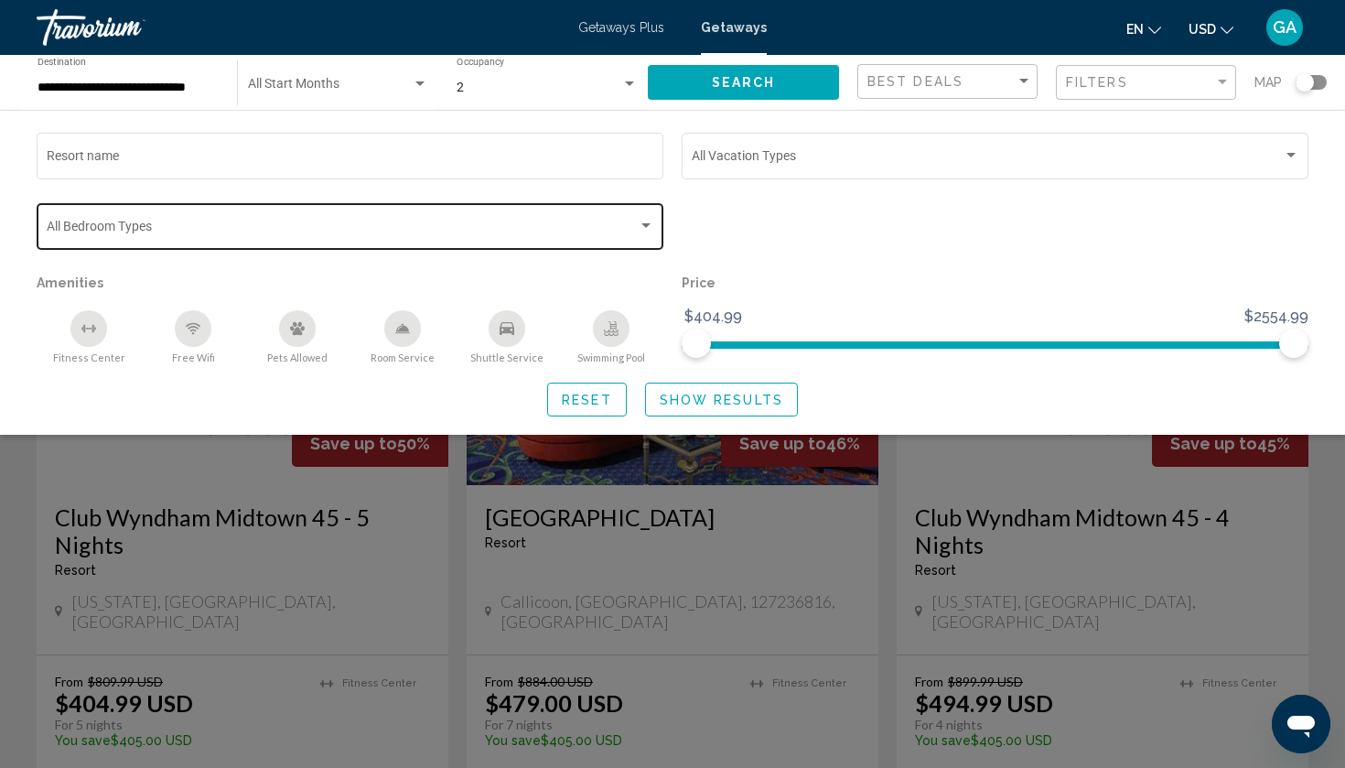
click at [644, 224] on div "Search widget" at bounding box center [646, 226] width 16 height 15
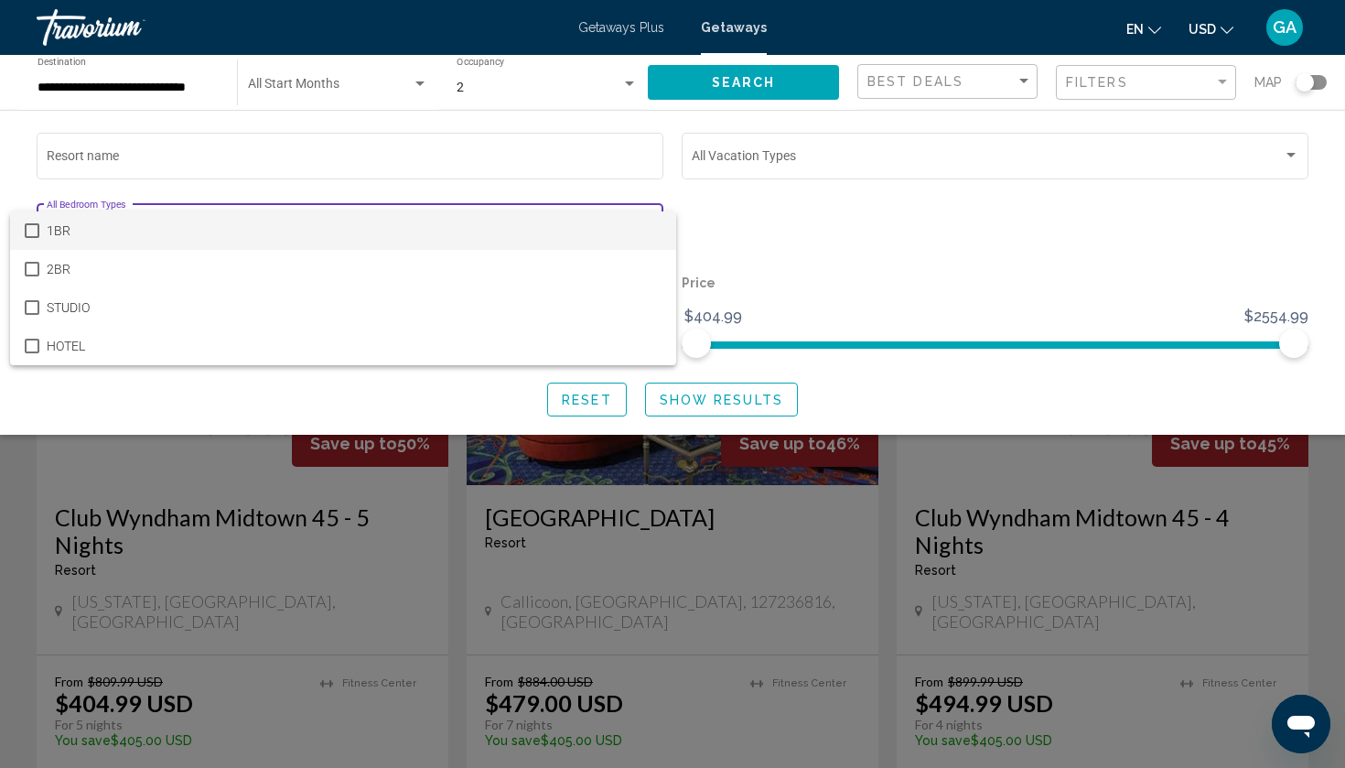
click at [612, 146] on div at bounding box center [672, 384] width 1345 height 768
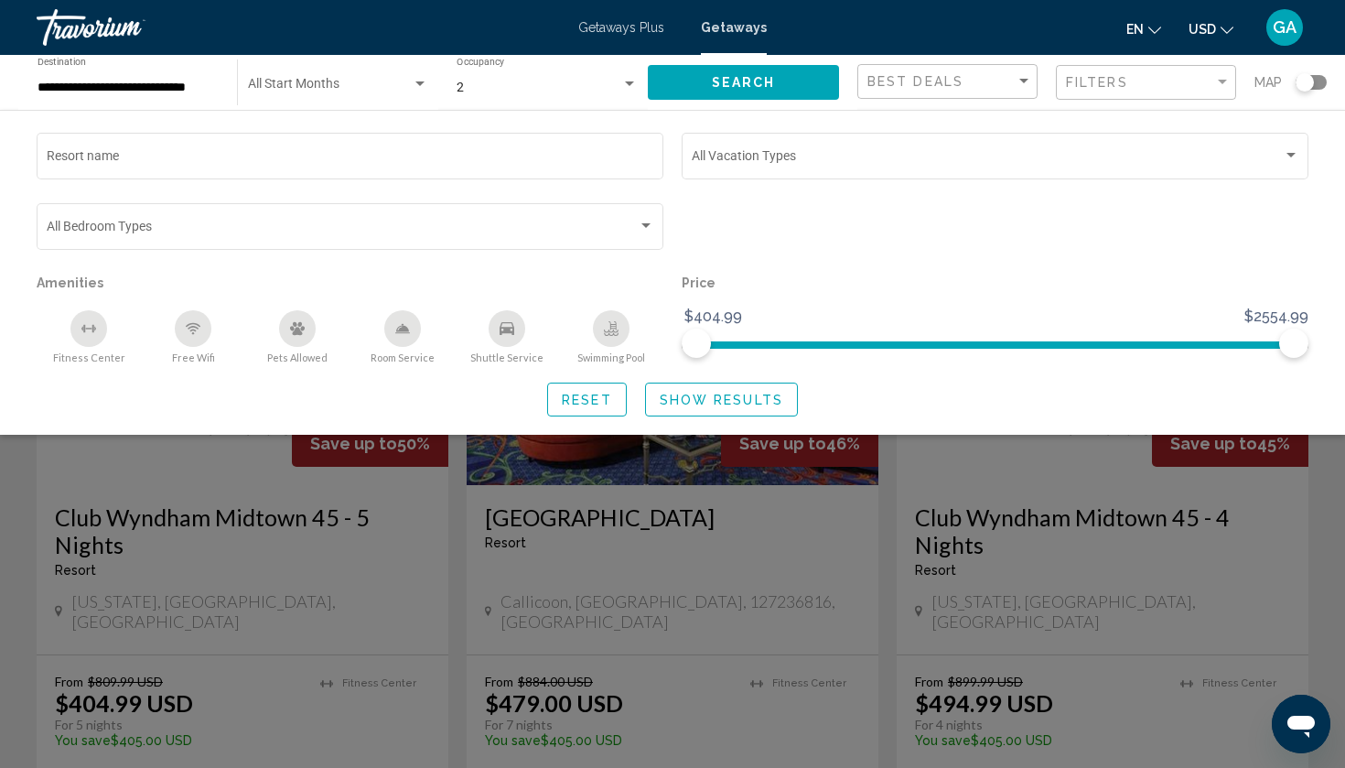
click at [855, 383] on div "Resort name Vacation Types All Vacation Types Bedroom Types All Bedroom Types A…" at bounding box center [672, 272] width 1345 height 287
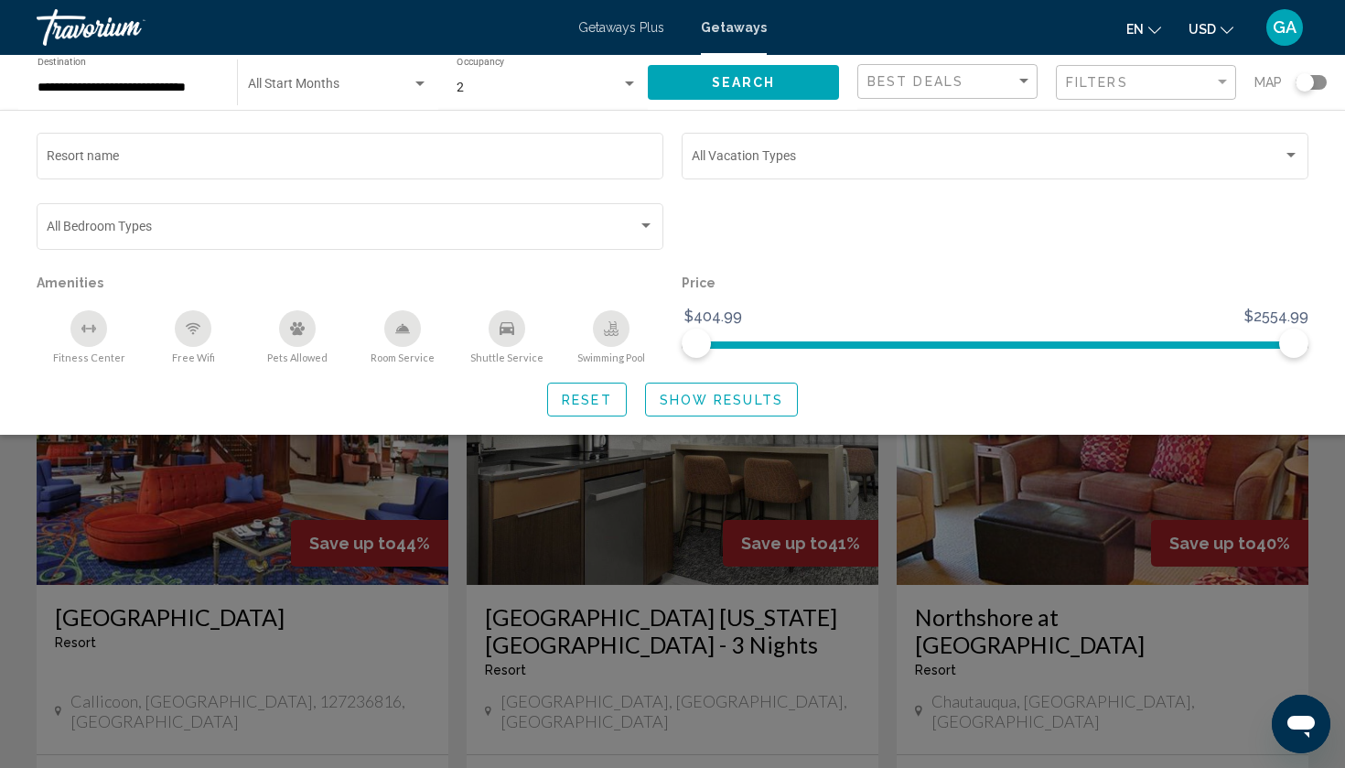
scroll to position [572, 0]
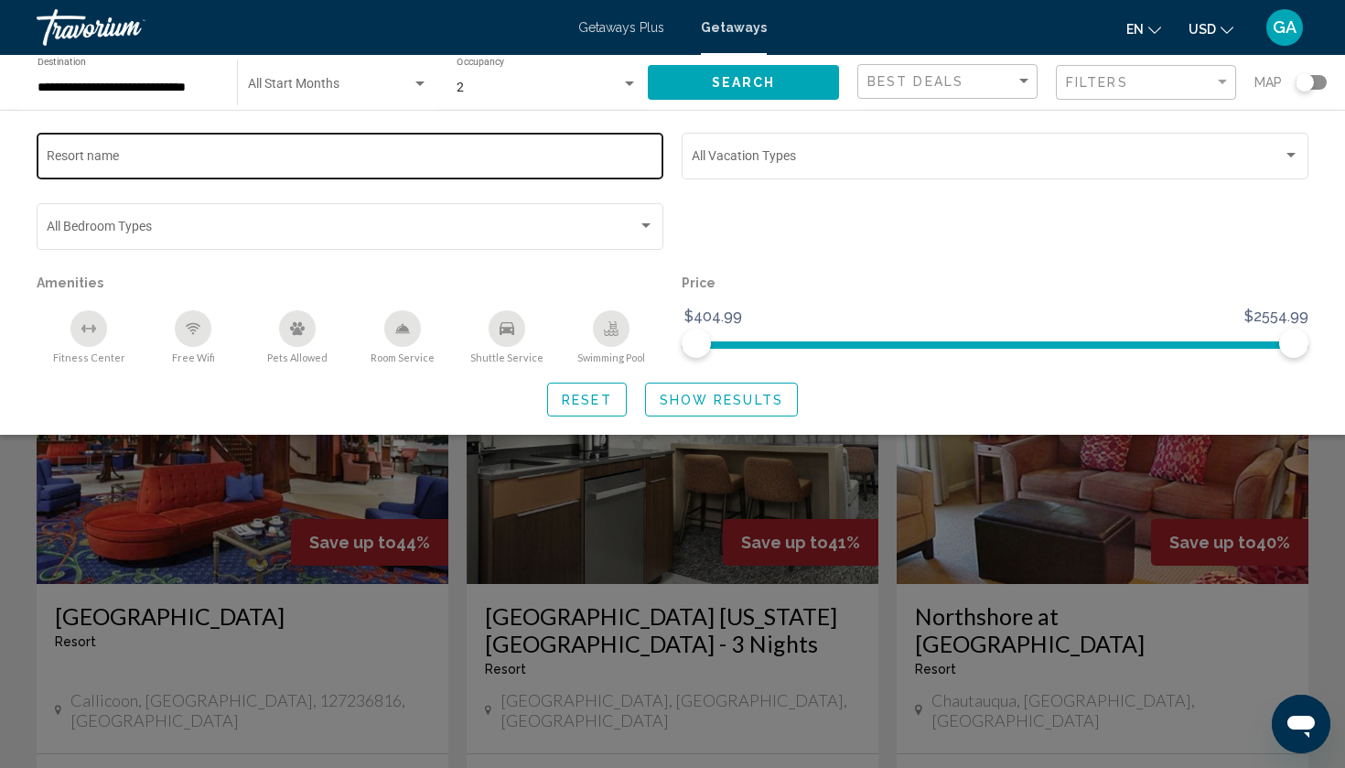
click at [470, 175] on div "Resort name" at bounding box center [351, 154] width 608 height 50
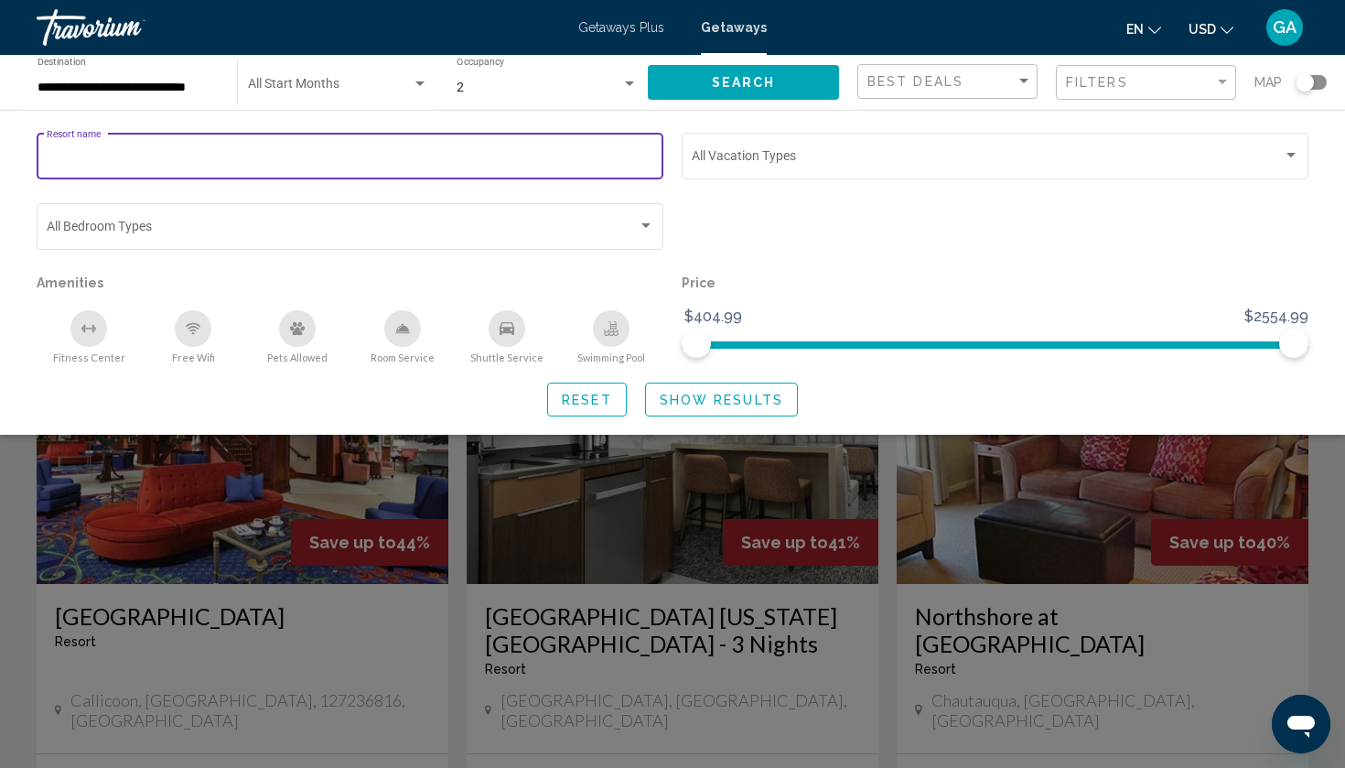
click at [468, 156] on input "Resort name" at bounding box center [351, 159] width 608 height 15
type input "**********"
click at [597, 405] on span "Reset" at bounding box center [587, 400] width 50 height 15
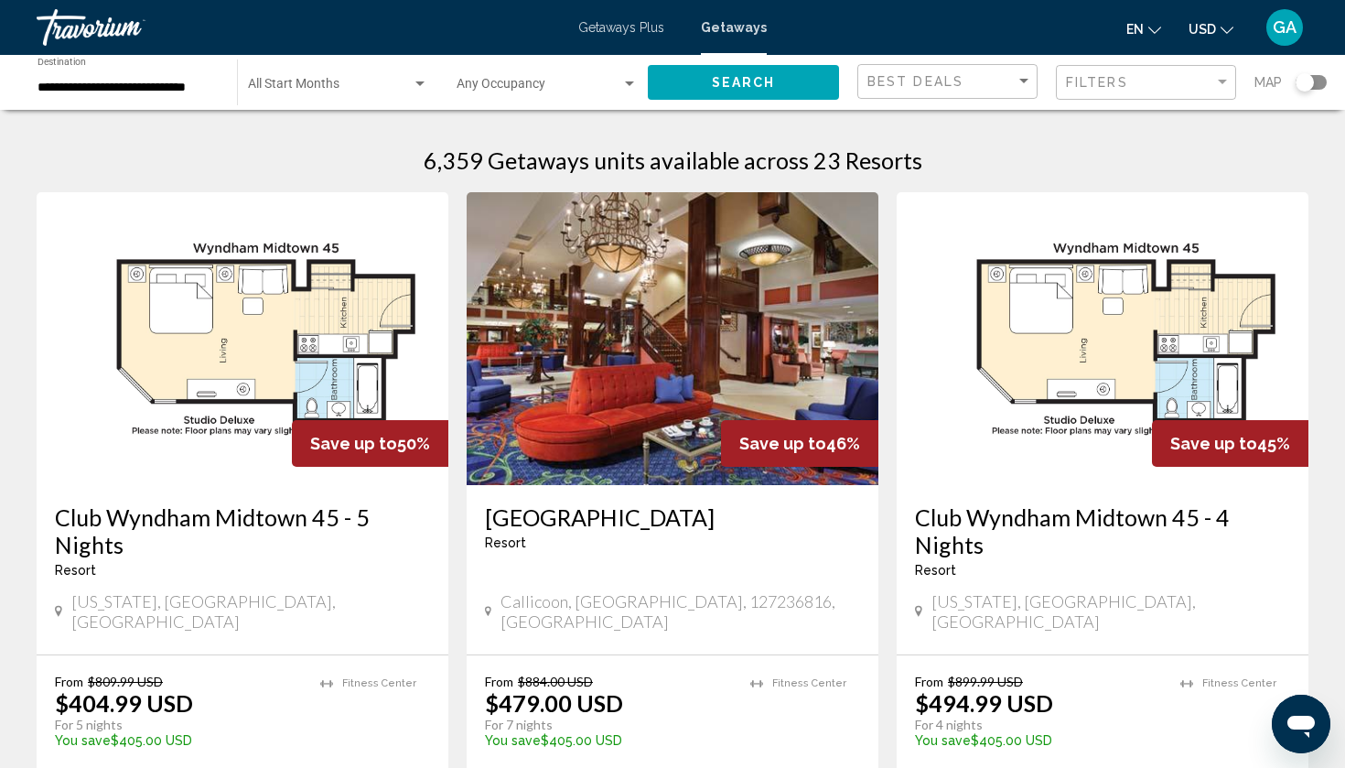
click at [210, 566] on div "Resort - This is an adults only resort" at bounding box center [242, 570] width 375 height 15
click at [238, 381] on img "Main content" at bounding box center [243, 338] width 412 height 293
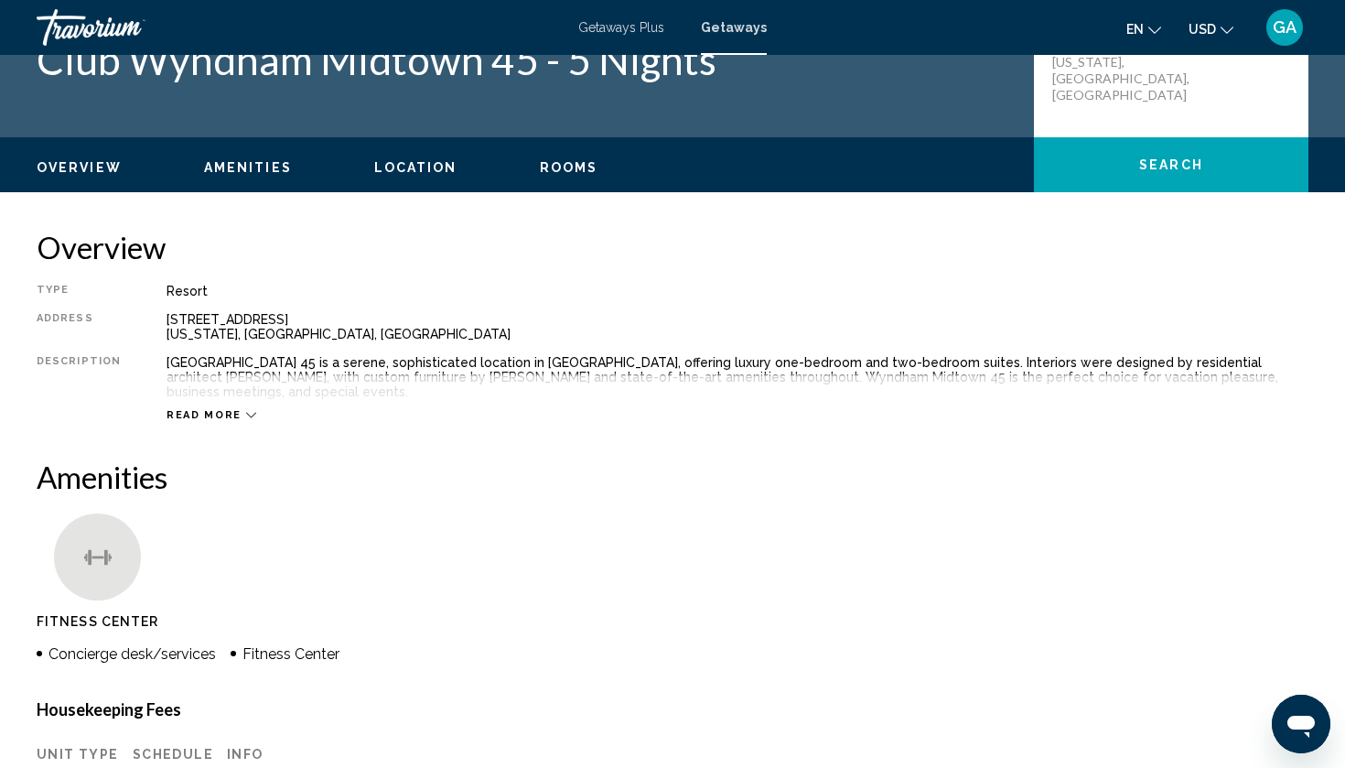
scroll to position [64, 0]
click at [246, 414] on icon "Main content" at bounding box center [251, 415] width 10 height 5
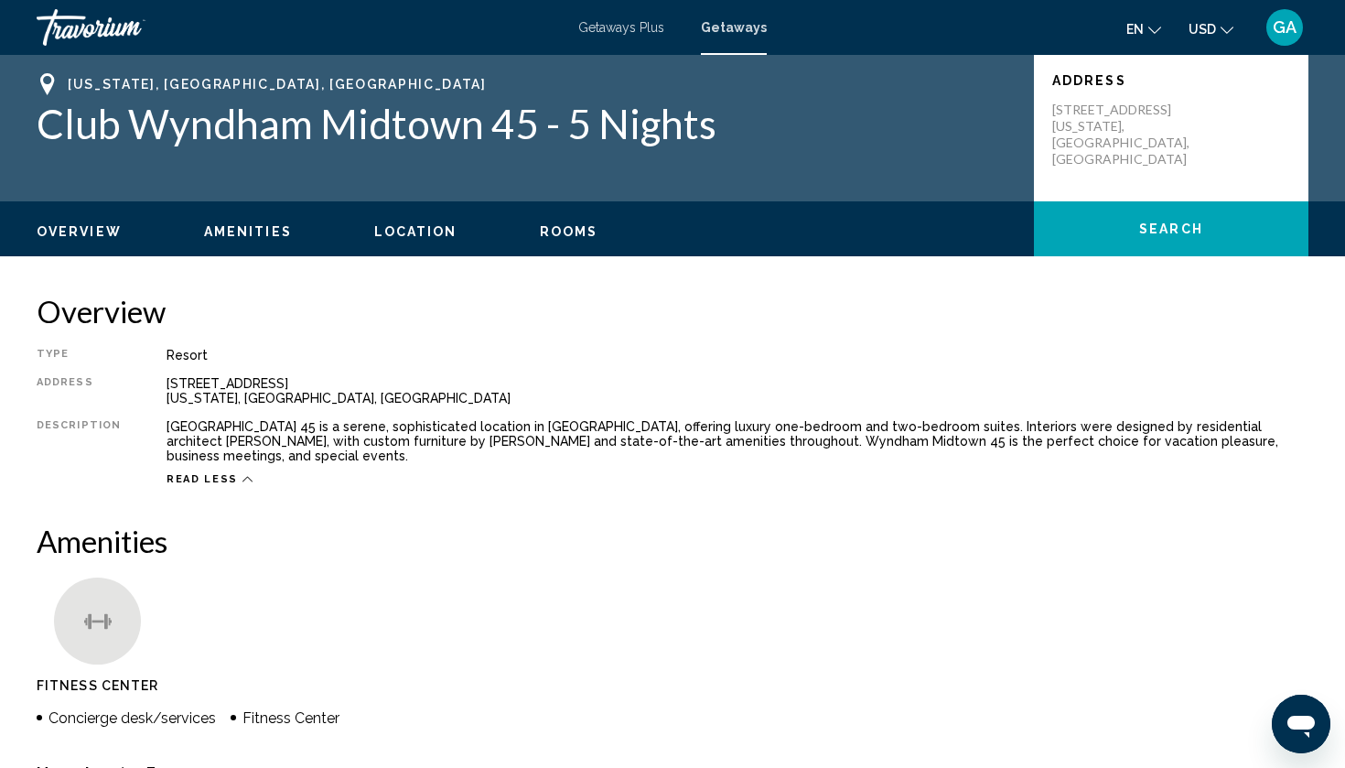
scroll to position [0, 0]
